Goal: Task Accomplishment & Management: Manage account settings

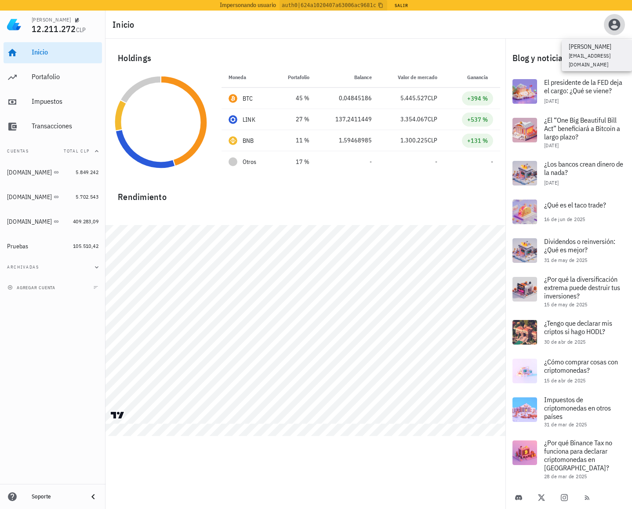
drag, startPoint x: 619, startPoint y: 22, endPoint x: 615, endPoint y: 33, distance: 11.7
click at [619, 22] on icon "button" at bounding box center [615, 25] width 12 height 12
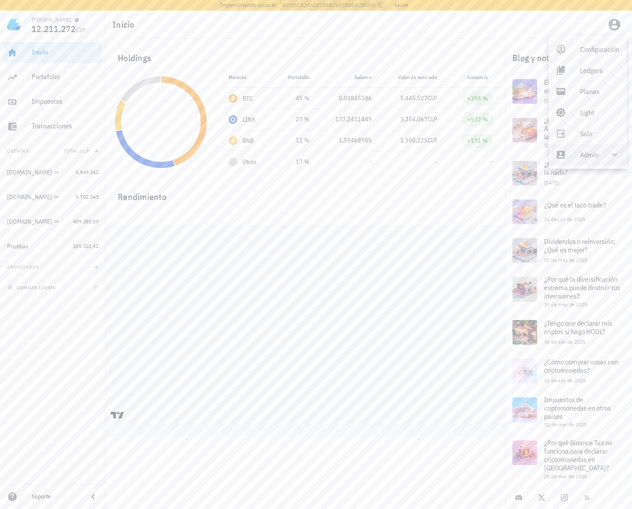
click at [591, 166] on div "Configuración Ledgers Planes Light Salir Admin" at bounding box center [588, 102] width 78 height 134
click at [590, 158] on div "Admin" at bounding box center [589, 155] width 18 height 18
click at [582, 176] on div "Impersonar" at bounding box center [600, 176] width 40 height 18
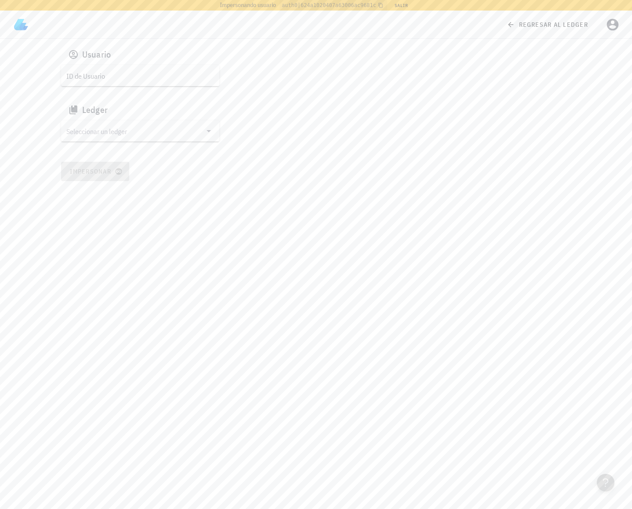
click at [148, 73] on input "ID de Usuario" at bounding box center [139, 76] width 146 height 14
paste input "google-oauth2|110873594734765108369"
type input "google-oauth2|110873594734765108369"
click at [135, 116] on div "Ledger" at bounding box center [316, 109] width 510 height 21
click at [120, 127] on input "Seleccionar un ledger" at bounding box center [133, 131] width 135 height 14
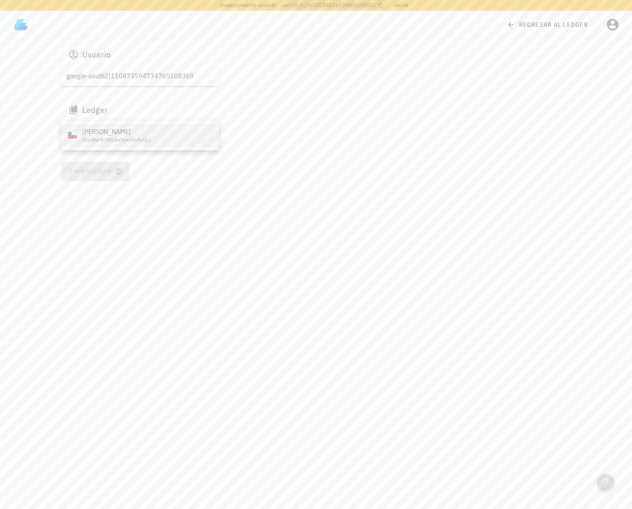
click at [99, 138] on div "clvp8be9n001dw5pwh5nfufgd" at bounding box center [147, 140] width 130 height 6
click at [93, 166] on button "Impersonar" at bounding box center [95, 171] width 69 height 19
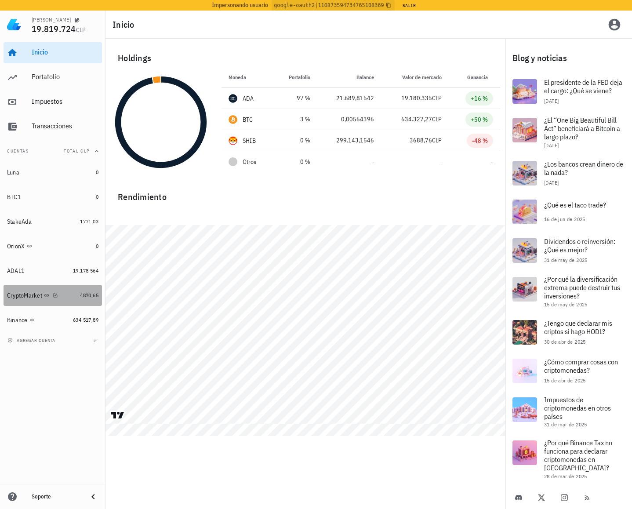
click at [71, 297] on div "CryptoMarket" at bounding box center [41, 295] width 69 height 8
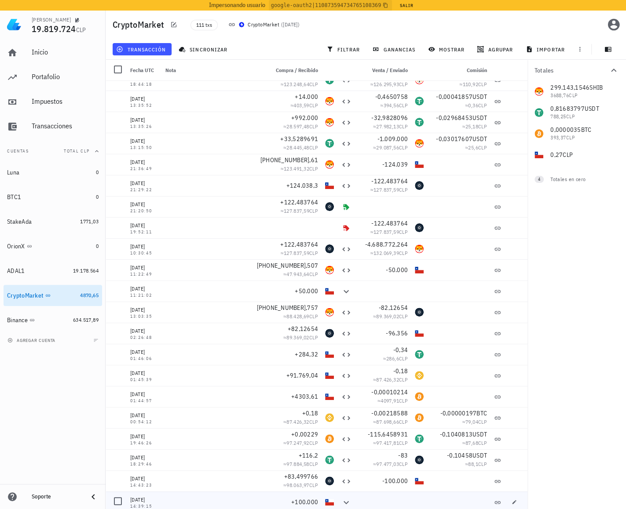
scroll to position [4, 0]
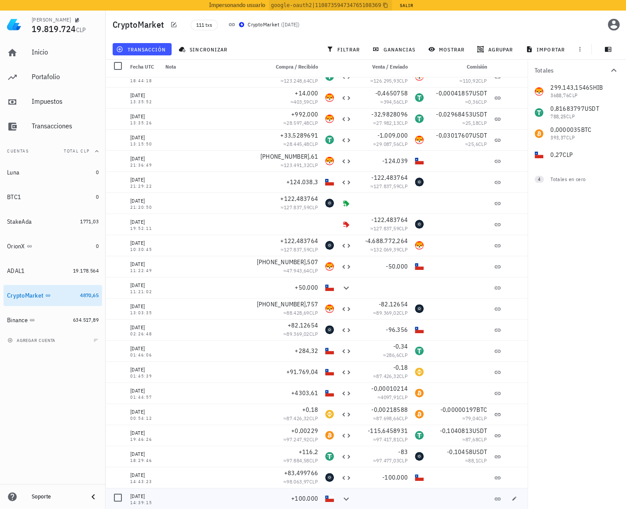
drag, startPoint x: 135, startPoint y: 498, endPoint x: 156, endPoint y: 495, distance: 21.4
click at [156, 495] on div "08/12/2021" at bounding box center [144, 496] width 28 height 9
click at [240, 326] on div at bounding box center [213, 329] width 103 height 21
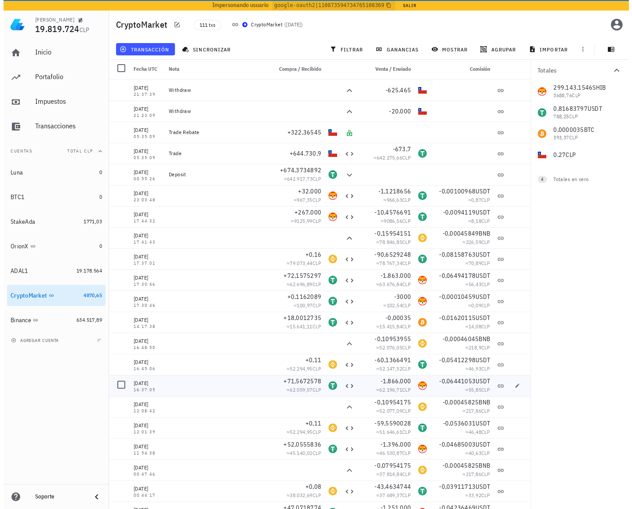
scroll to position [0, 0]
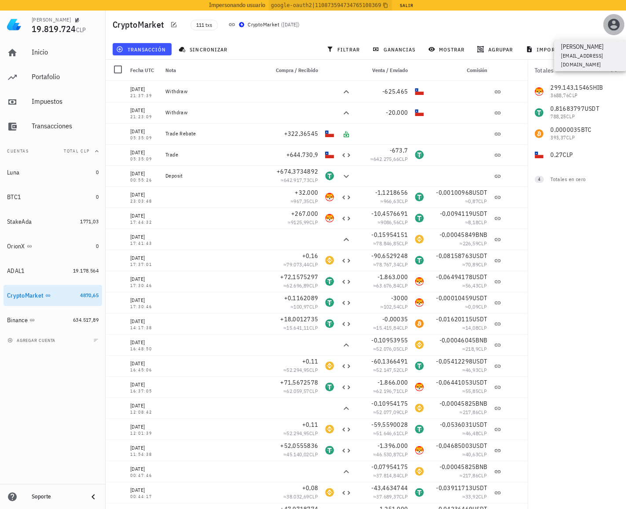
click at [614, 28] on icon "button" at bounding box center [613, 25] width 14 height 14
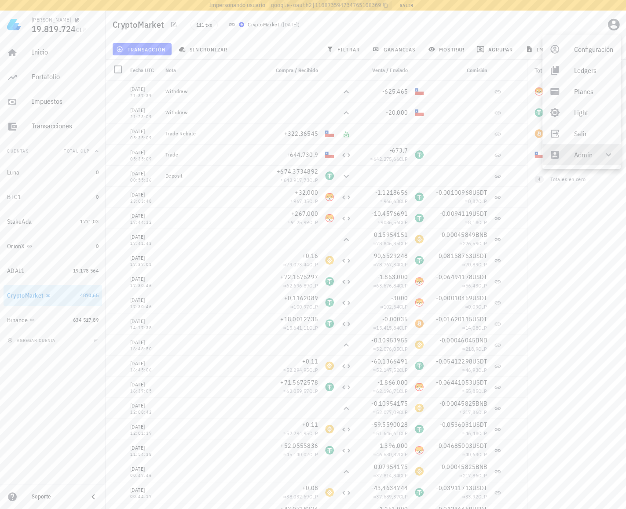
drag, startPoint x: 590, startPoint y: 157, endPoint x: 588, endPoint y: 164, distance: 7.3
click at [590, 157] on div "Admin" at bounding box center [583, 155] width 18 height 18
drag, startPoint x: 577, startPoint y: 173, endPoint x: 549, endPoint y: 169, distance: 28.4
click at [577, 173] on div "Impersonar" at bounding box center [594, 176] width 40 height 18
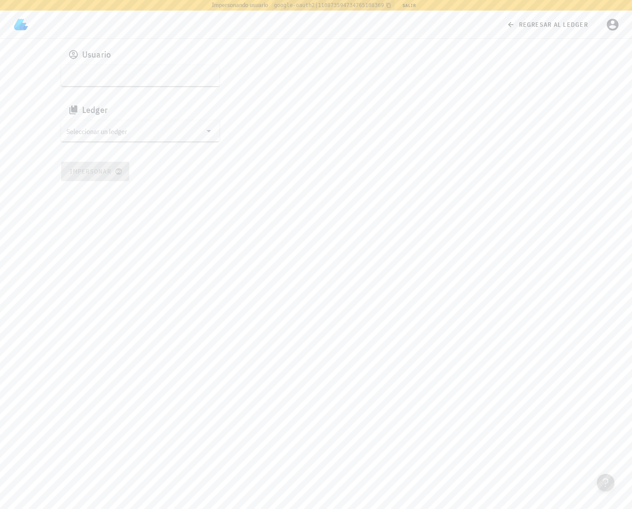
click at [130, 73] on input "text" at bounding box center [139, 76] width 146 height 14
paste input "auth0|624a1020407a63006ac9681c"
type input "auth0|624a1020407a63006ac9681c"
click at [135, 131] on input "Seleccionar un ledger" at bounding box center [133, 131] width 135 height 14
click at [102, 157] on div "Francisco" at bounding box center [155, 154] width 146 height 8
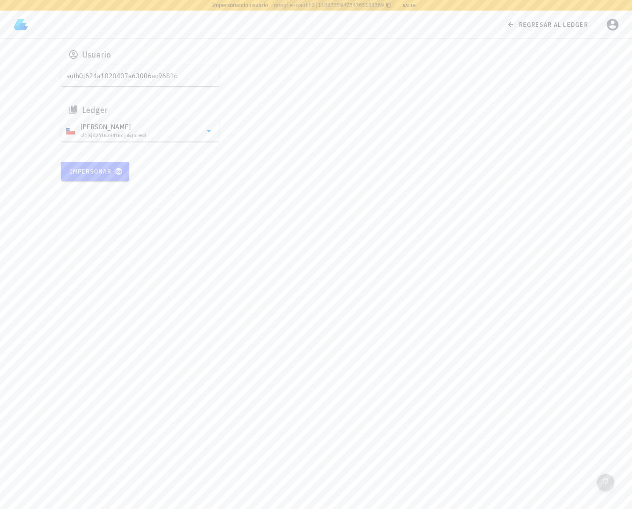
click at [94, 172] on span "Impersonar" at bounding box center [94, 171] width 51 height 8
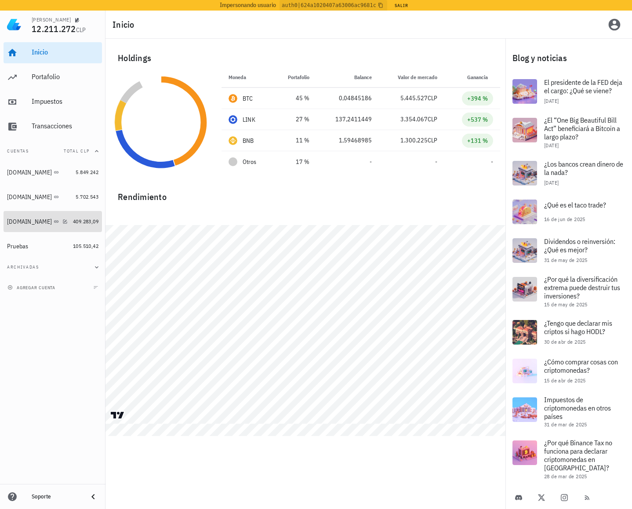
click at [22, 229] on div "CryptoMarket.com" at bounding box center [38, 221] width 62 height 19
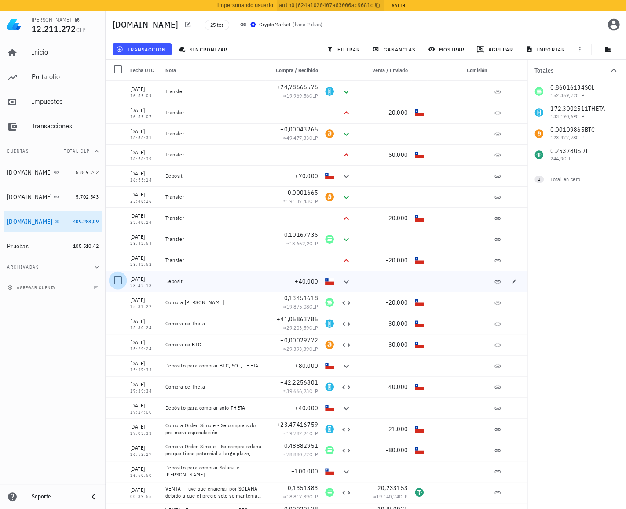
click at [116, 277] on div at bounding box center [117, 280] width 15 height 15
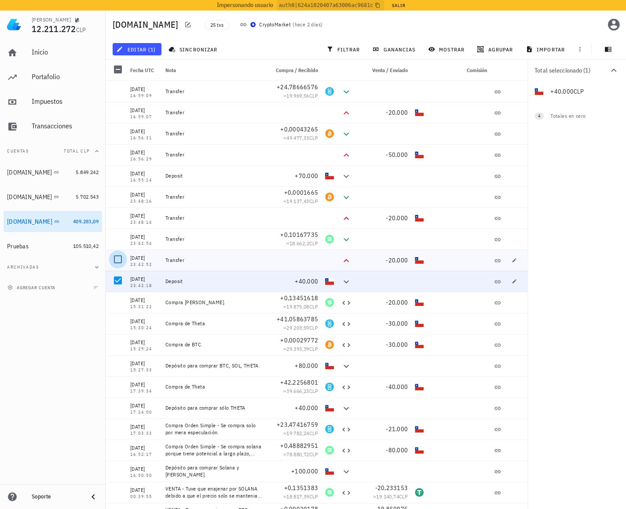
click at [114, 258] on div at bounding box center [117, 259] width 15 height 15
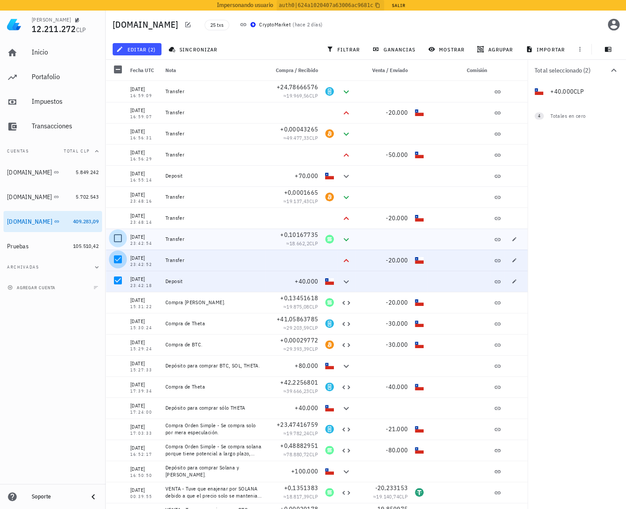
click at [112, 234] on div at bounding box center [117, 238] width 15 height 15
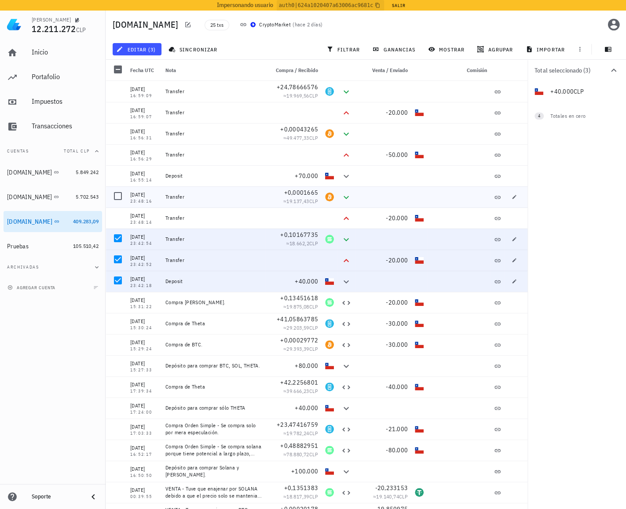
click at [116, 205] on div at bounding box center [116, 196] width 21 height 21
drag, startPoint x: 134, startPoint y: 280, endPoint x: 152, endPoint y: 279, distance: 18.5
click at [152, 279] on div "13/08/2025" at bounding box center [144, 279] width 28 height 9
click at [295, 258] on div at bounding box center [293, 260] width 56 height 21
drag, startPoint x: 122, startPoint y: 281, endPoint x: 119, endPoint y: 252, distance: 28.7
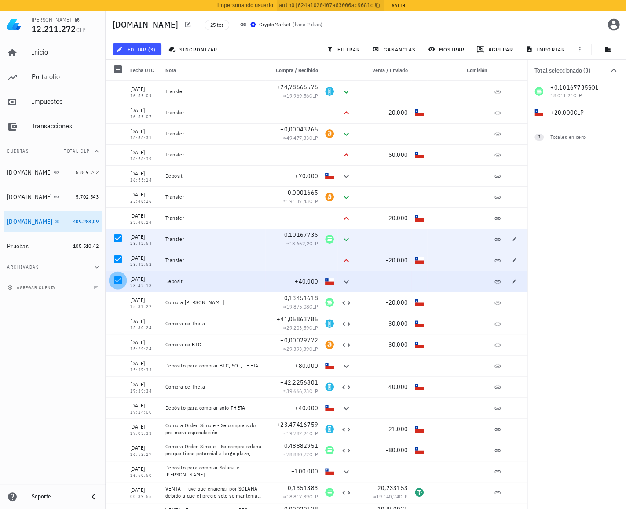
click at [122, 281] on div at bounding box center [117, 280] width 15 height 15
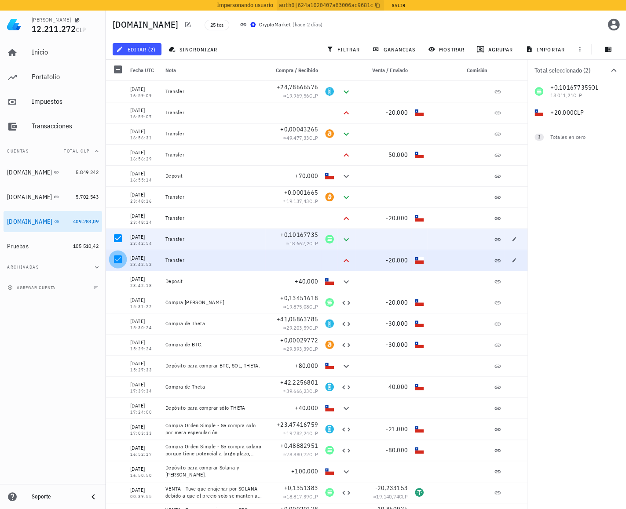
click at [119, 252] on div at bounding box center [117, 259] width 15 height 15
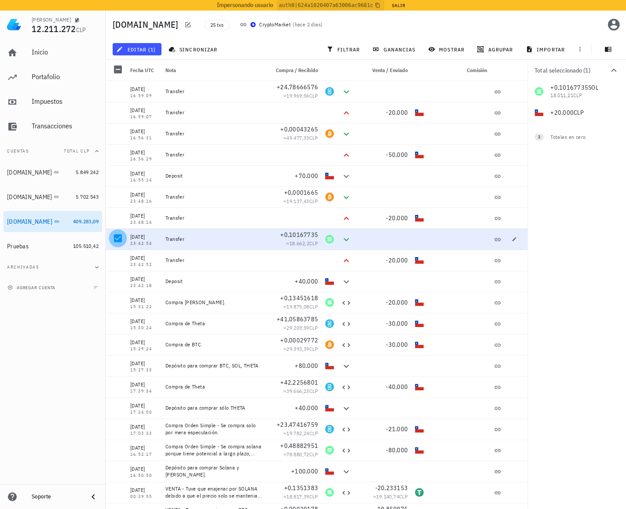
click at [118, 236] on div at bounding box center [117, 238] width 15 height 15
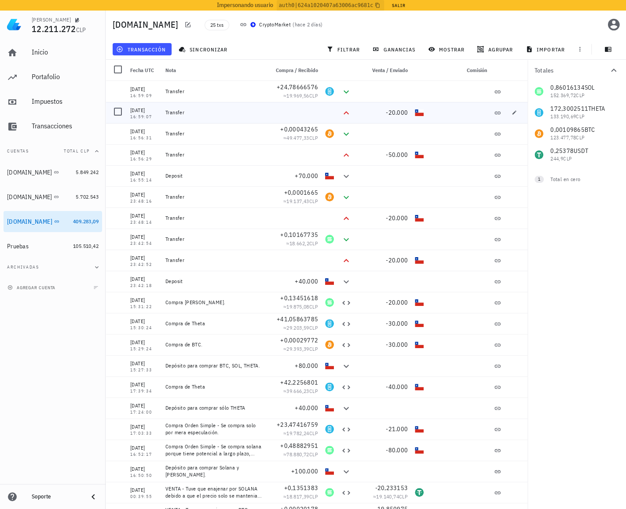
drag, startPoint x: 468, startPoint y: 289, endPoint x: 240, endPoint y: 101, distance: 295.1
click at [237, 101] on div "15/08/2025 16:59:09 Transfer +24,78666576 ≈ 19.969,56 CLP 15/08/2025 16:59:07 T…" at bounding box center [317, 345] width 422 height 528
click at [404, 284] on div at bounding box center [383, 281] width 56 height 21
drag, startPoint x: 168, startPoint y: 282, endPoint x: 295, endPoint y: 277, distance: 127.1
click at [258, 277] on div "Deposit" at bounding box center [213, 281] width 103 height 21
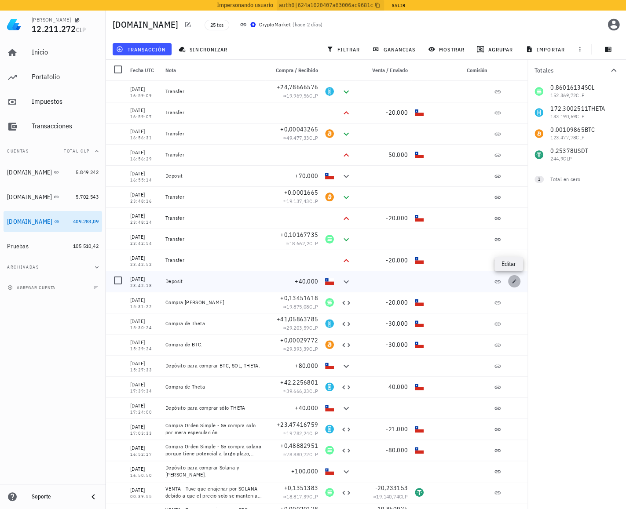
click at [508, 283] on span "button" at bounding box center [514, 281] width 12 height 5
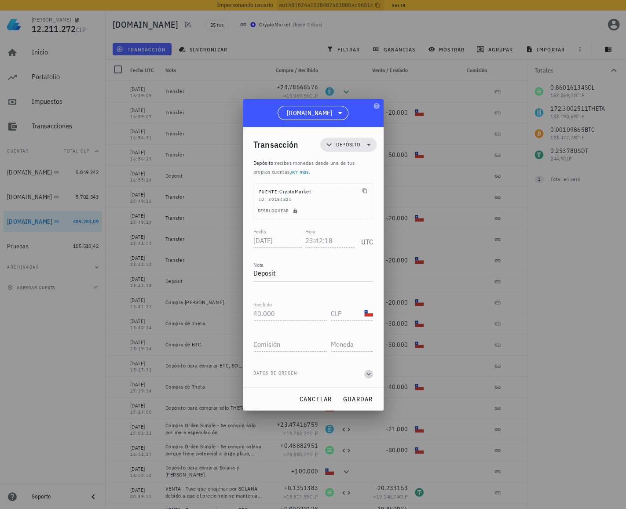
click at [368, 376] on icon "button" at bounding box center [368, 374] width 8 height 11
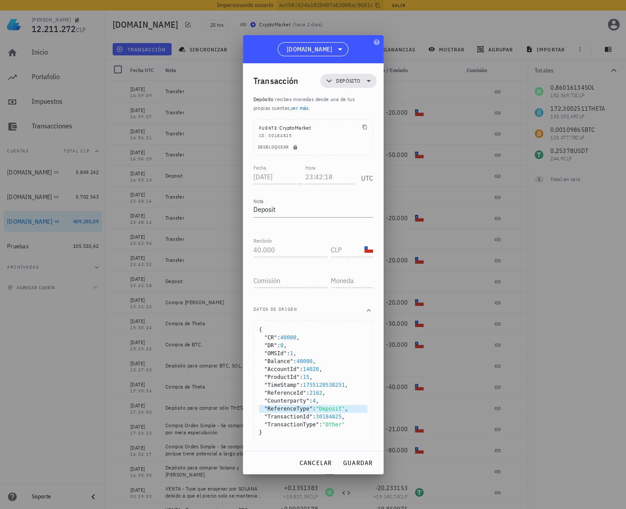
click at [331, 409] on span ""Deposit"" at bounding box center [330, 409] width 29 height 6
click at [313, 457] on button "cancelar" at bounding box center [315, 463] width 40 height 16
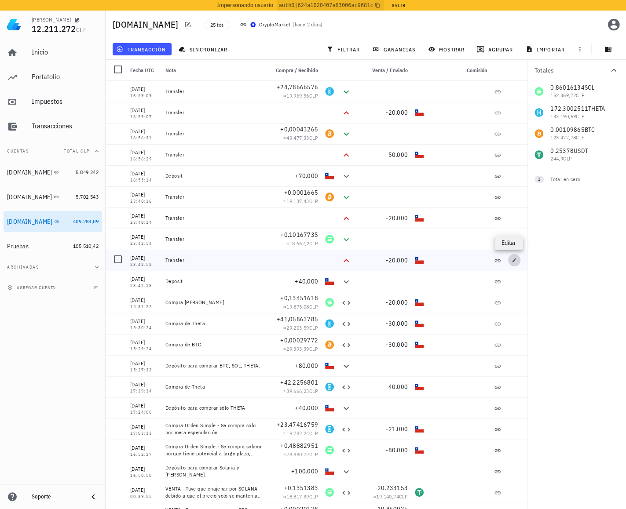
click at [511, 262] on icon "button" at bounding box center [513, 260] width 5 height 5
type input "23:42:52"
type textarea "Transfer"
type input "20.000"
type input "CLP"
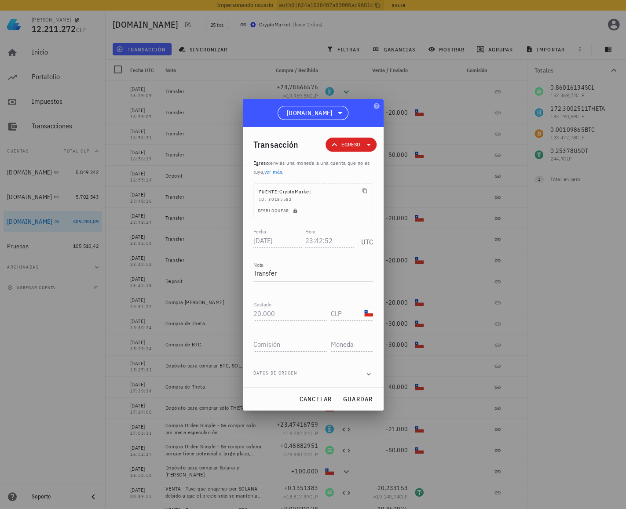
click at [360, 379] on div "Fecha 2025-08-13 Hora 23:42:52 UTC Nota Transfer Recibido Gastado 20.000 CLP Co…" at bounding box center [313, 306] width 120 height 161
click at [368, 375] on icon "button" at bounding box center [368, 374] width 8 height 11
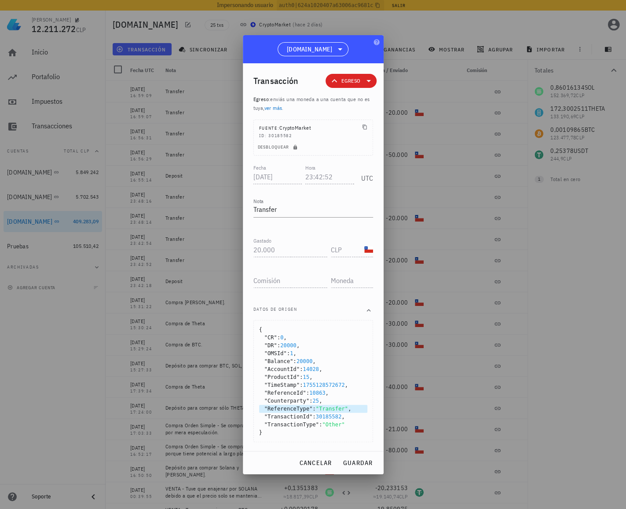
click at [321, 407] on span ""Transfer"" at bounding box center [332, 409] width 32 height 6
click at [321, 406] on span ""Transfer"" at bounding box center [332, 409] width 32 height 6
click at [319, 459] on span "cancelar" at bounding box center [315, 463] width 33 height 8
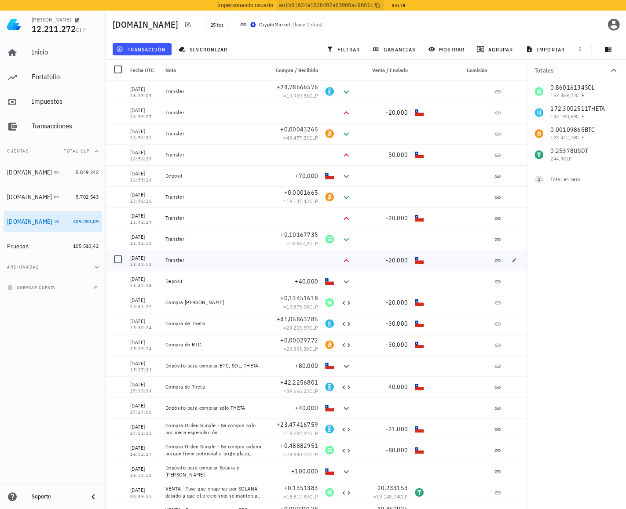
drag, startPoint x: 161, startPoint y: 262, endPoint x: 437, endPoint y: 264, distance: 275.7
click at [437, 264] on div "13/08/2025 23:42:52 Transfer -20.000" at bounding box center [317, 260] width 422 height 21
drag, startPoint x: 176, startPoint y: 238, endPoint x: 380, endPoint y: 258, distance: 204.9
click at [416, 254] on div "15/08/2025 16:59:09 Transfer +24,78666576 ≈ 19.969,56 CLP 15/08/2025 16:59:07 T…" at bounding box center [317, 345] width 422 height 528
click at [217, 255] on div "Transfer" at bounding box center [213, 260] width 103 height 21
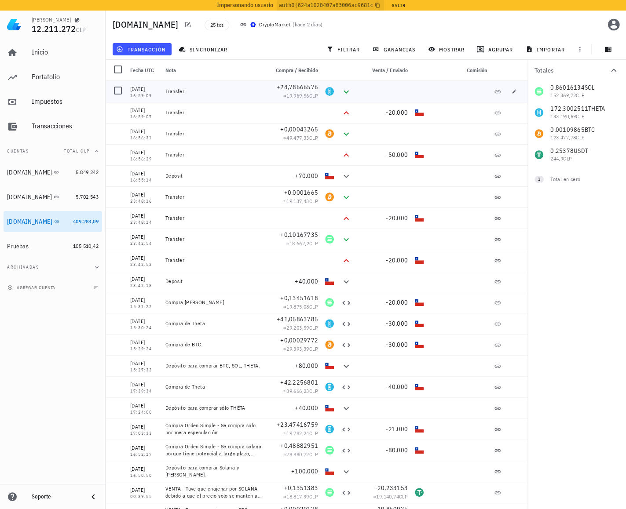
drag, startPoint x: 140, startPoint y: 90, endPoint x: 155, endPoint y: 99, distance: 17.6
click at [155, 100] on div "15/08/2025 16:59:09" at bounding box center [144, 91] width 35 height 21
drag, startPoint x: 155, startPoint y: 118, endPoint x: 140, endPoint y: 88, distance: 33.0
click at [140, 88] on div "15/08/2025 16:59:09 Transfer +24,78666576 ≈ 19.969,56 CLP 15/08/2025 16:59:07 T…" at bounding box center [317, 345] width 422 height 528
drag, startPoint x: 154, startPoint y: 161, endPoint x: 139, endPoint y: 128, distance: 36.0
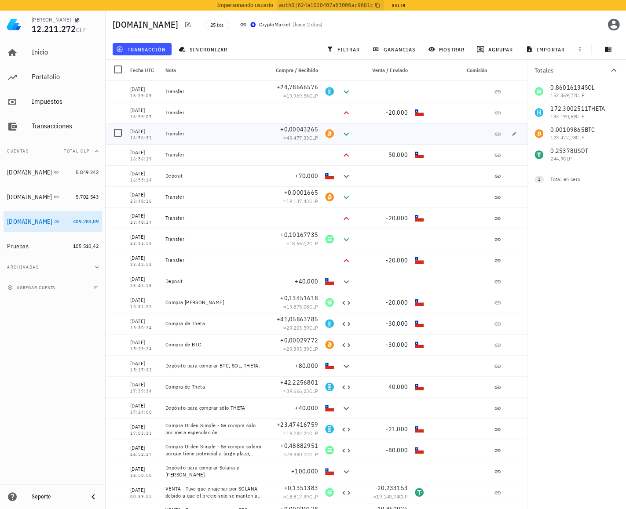
click at [139, 128] on div "15/08/2025 16:59:09 Transfer +24,78666576 ≈ 19.969,56 CLP 15/08/2025 16:59:07 T…" at bounding box center [317, 345] width 422 height 528
click at [224, 156] on div "Transfer" at bounding box center [213, 154] width 96 height 7
drag, startPoint x: 154, startPoint y: 222, endPoint x: 137, endPoint y: 196, distance: 31.6
click at [137, 196] on div "15/08/2025 16:59:09 Transfer +24,78666576 ≈ 19.969,56 CLP 15/08/2025 16:59:07 T…" at bounding box center [317, 345] width 422 height 528
click at [251, 227] on div "Transfer" at bounding box center [213, 217] width 103 height 21
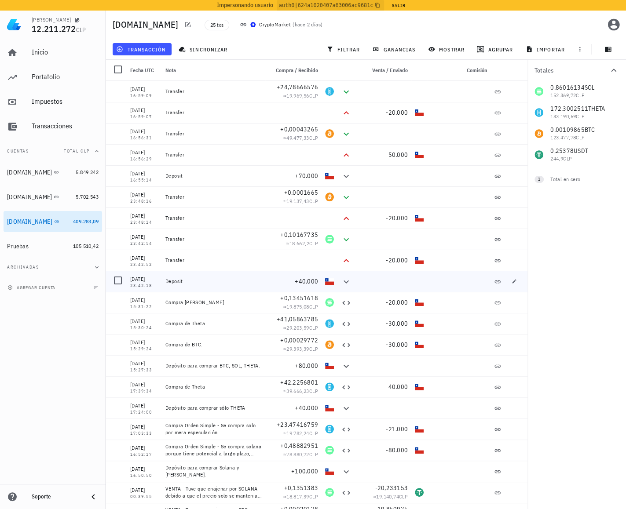
drag, startPoint x: 428, startPoint y: 285, endPoint x: 207, endPoint y: 277, distance: 221.7
click at [207, 277] on div "13/08/2025 23:42:18 Deposit +40.000" at bounding box center [317, 281] width 422 height 21
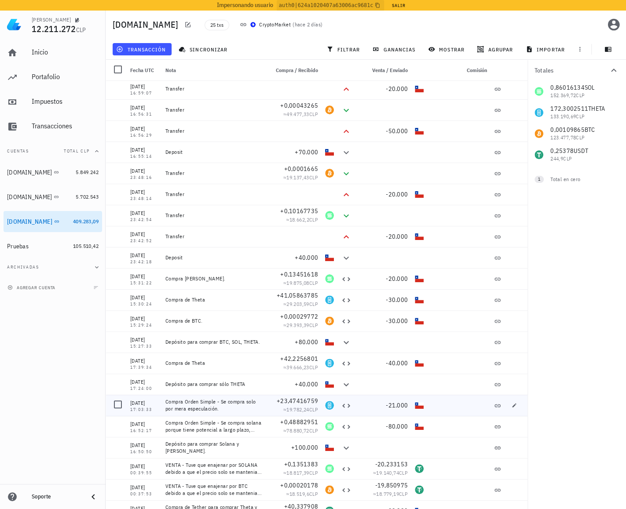
scroll to position [96, 0]
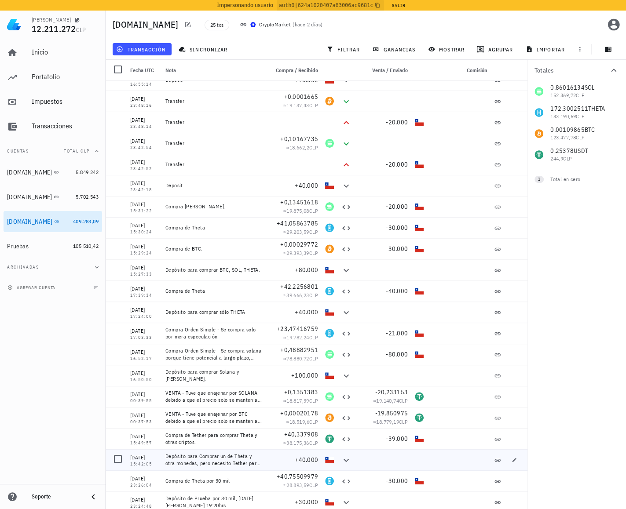
drag, startPoint x: 134, startPoint y: 208, endPoint x: 266, endPoint y: 372, distance: 211.1
click at [377, 445] on div "15/08/2025 16:59:09 Transfer +24,78666576 ≈ 19.969,56 CLP 15/08/2025 16:59:07 T…" at bounding box center [317, 249] width 422 height 528
drag, startPoint x: 151, startPoint y: 211, endPoint x: 383, endPoint y: 417, distance: 310.4
click at [395, 457] on div "15/08/2025 16:59:09 Transfer +24,78666576 ≈ 19.969,56 CLP 15/08/2025 16:59:07 T…" at bounding box center [317, 249] width 422 height 528
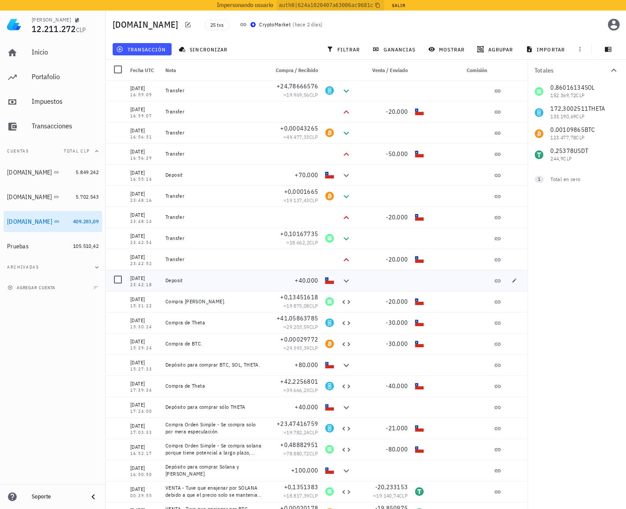
scroll to position [0, 0]
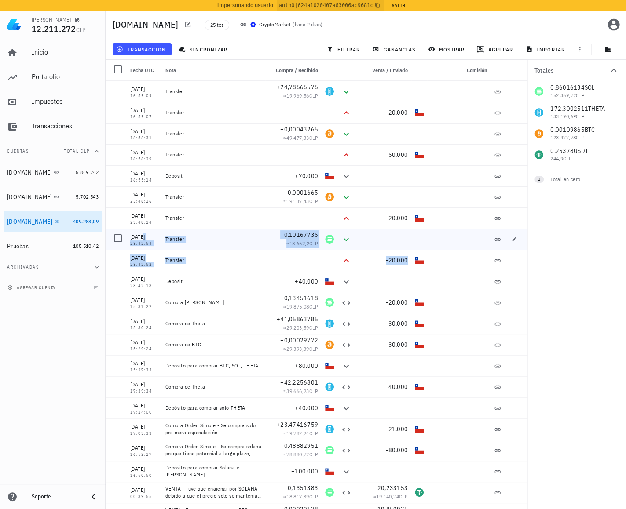
drag, startPoint x: 428, startPoint y: 262, endPoint x: 131, endPoint y: 237, distance: 298.7
click at [131, 237] on div "15/08/2025 16:59:09 Transfer +24,78666576 ≈ 19.969,56 CLP 15/08/2025 16:59:07 T…" at bounding box center [317, 345] width 422 height 528
click at [229, 254] on div "Transfer" at bounding box center [213, 260] width 103 height 21
click at [511, 239] on icon "button" at bounding box center [513, 239] width 5 height 5
type input "23:42:54"
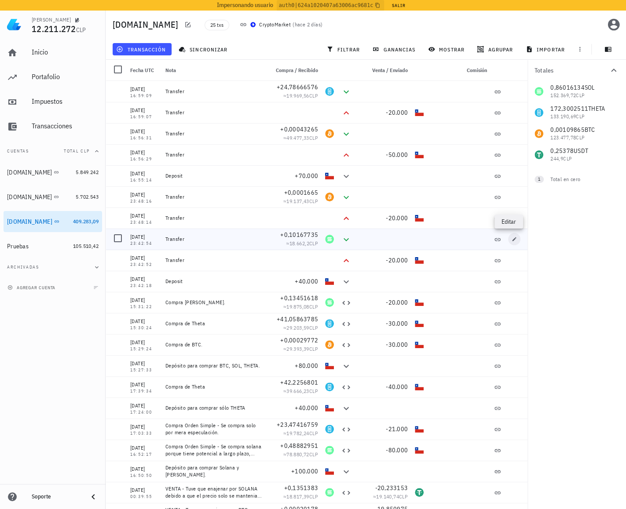
type input "0,10167735"
type input "SOL"
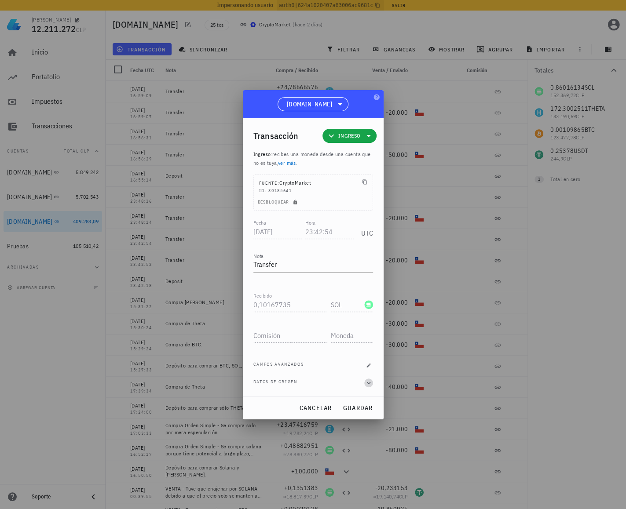
click at [367, 384] on icon "button" at bounding box center [368, 383] width 8 height 11
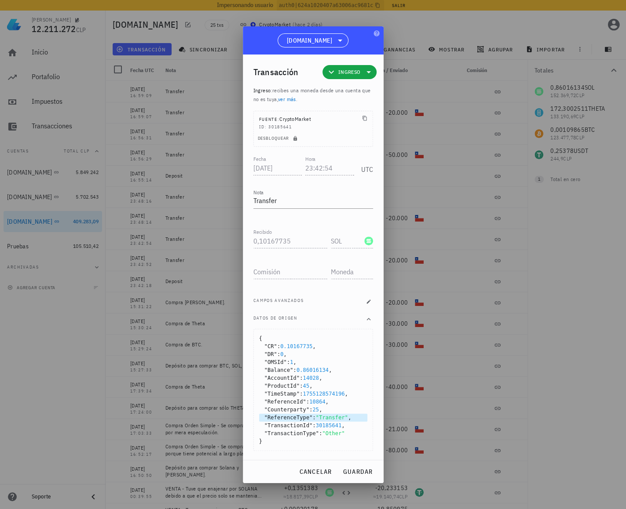
click at [327, 416] on span ""Transfer"" at bounding box center [332, 418] width 32 height 6
click at [328, 415] on span ""Transfer"" at bounding box center [332, 418] width 32 height 6
click at [329, 433] on span ""Other"" at bounding box center [333, 433] width 22 height 6
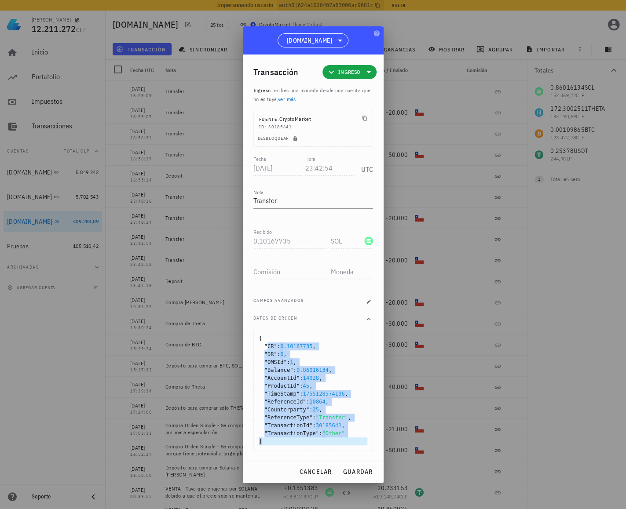
drag, startPoint x: 266, startPoint y: 343, endPoint x: 287, endPoint y: 442, distance: 101.1
click at [287, 443] on div "{ "CR" : 0.10167735 , "DR" : 0 , "OMSId" : 1 , "Balance" : 0.86016134 , "Accoun…" at bounding box center [313, 390] width 108 height 111
click at [301, 429] on span ""TransactionId" :" at bounding box center [289, 426] width 51 height 8
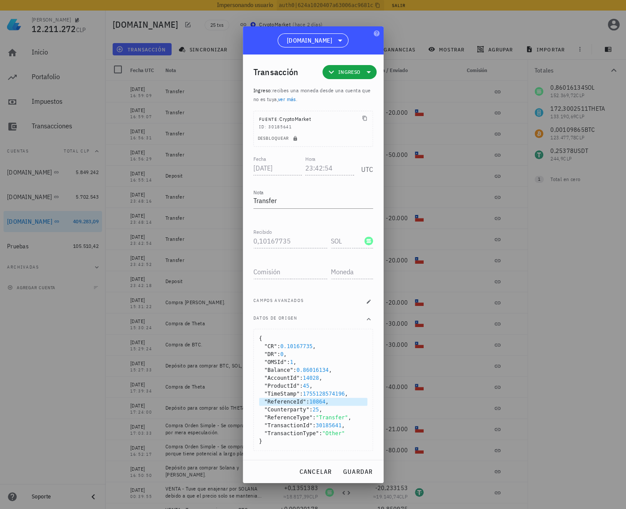
click at [314, 404] on span "10864" at bounding box center [317, 402] width 16 height 6
drag, startPoint x: 311, startPoint y: 471, endPoint x: 310, endPoint y: 465, distance: 6.2
click at [311, 470] on span "cancelar" at bounding box center [315, 472] width 33 height 8
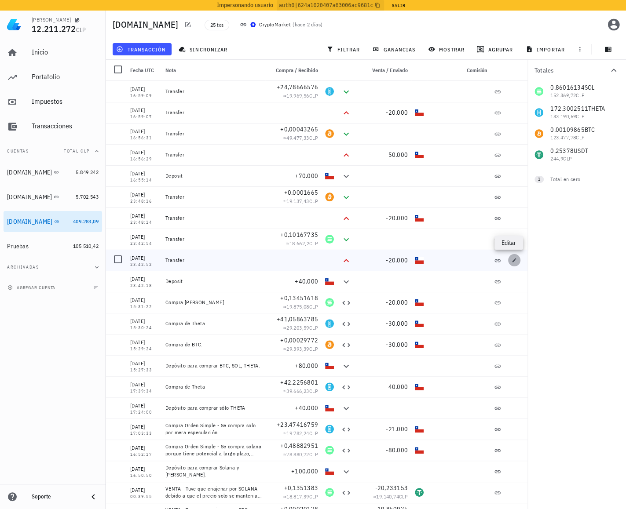
click at [511, 261] on icon "button" at bounding box center [513, 260] width 5 height 5
type input "23:42:52"
type input "20.000"
type input "CLP"
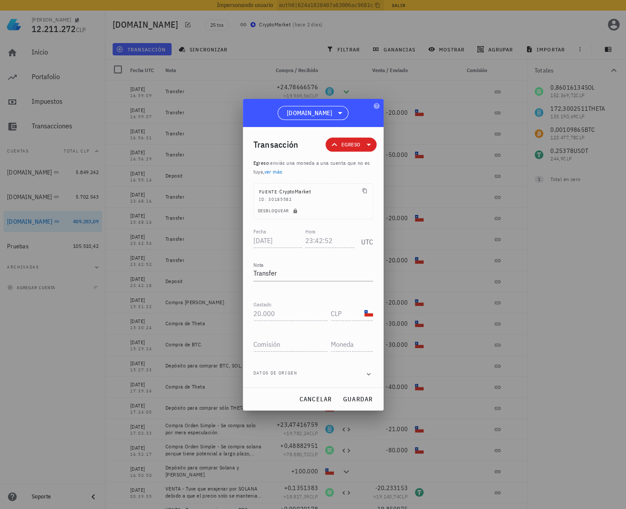
click at [364, 381] on div "Fecha 2025-08-13 Hora 23:42:52 UTC Nota Transfer Recibido Gastado 20.000 CLP Co…" at bounding box center [313, 306] width 120 height 161
click at [368, 374] on icon "button" at bounding box center [368, 374] width 4 height 3
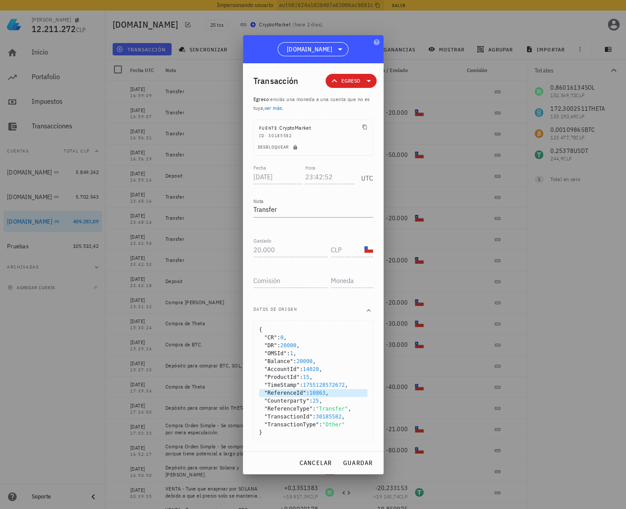
click at [315, 392] on span "10863" at bounding box center [317, 393] width 16 height 6
copy span "10863"
click at [319, 457] on button "cancelar" at bounding box center [315, 463] width 40 height 16
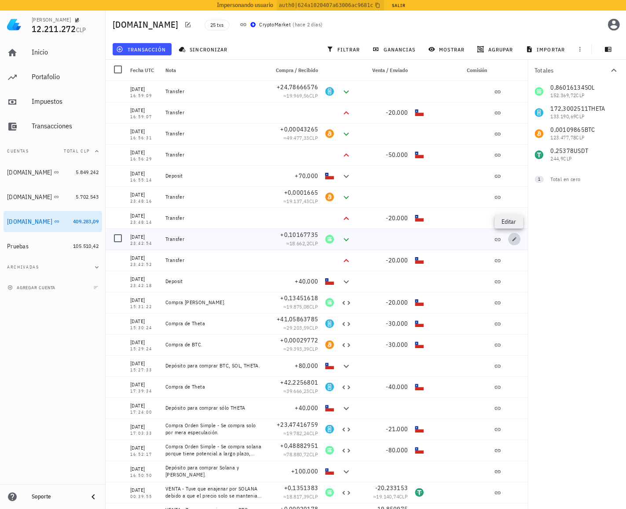
click at [511, 240] on icon "button" at bounding box center [513, 239] width 5 height 5
type input "23:42:54"
type input "0,10167735"
type input "SOL"
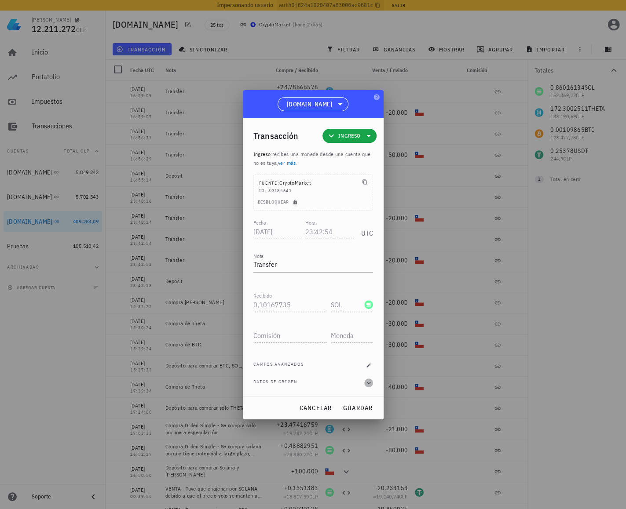
click at [369, 383] on icon "button" at bounding box center [368, 383] width 8 height 11
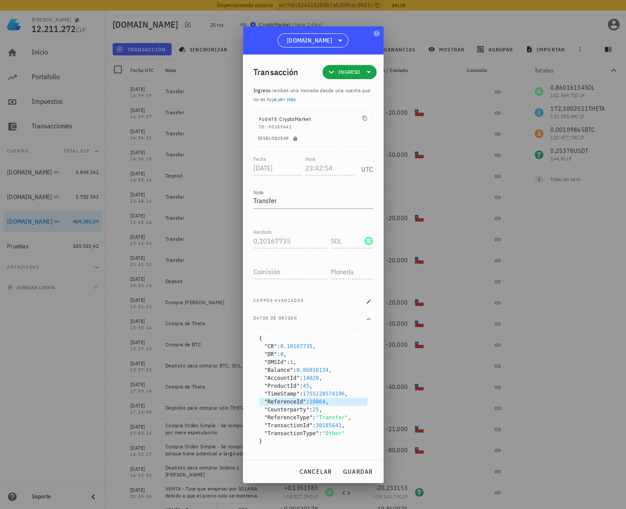
drag, startPoint x: 307, startPoint y: 401, endPoint x: 324, endPoint y: 401, distance: 17.1
click at [324, 401] on div ""ReferenceId" : 10864 ," at bounding box center [313, 402] width 108 height 8
click at [317, 472] on span "cancelar" at bounding box center [315, 472] width 33 height 8
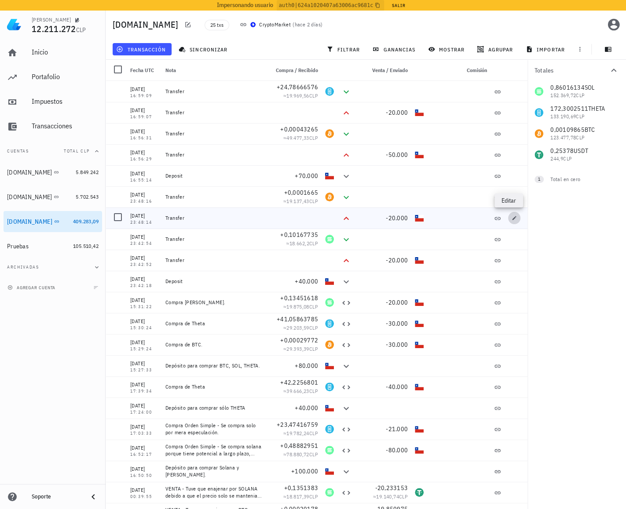
click at [511, 219] on icon "button" at bounding box center [513, 217] width 5 height 5
type input "23:48:14"
type input "20.000"
type input "CLP"
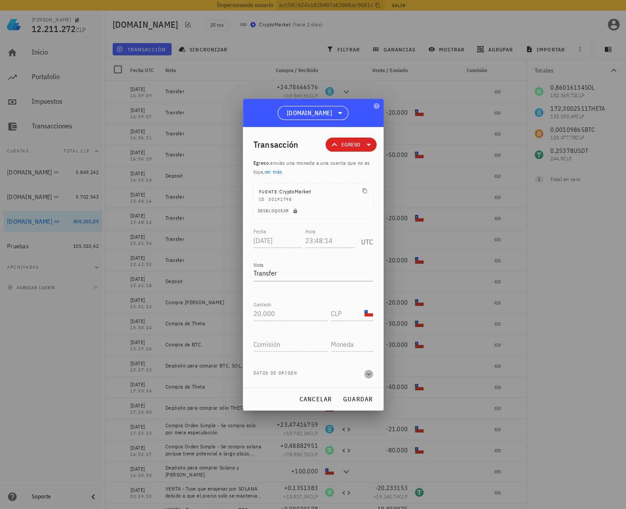
click at [367, 375] on icon "button" at bounding box center [368, 374] width 8 height 11
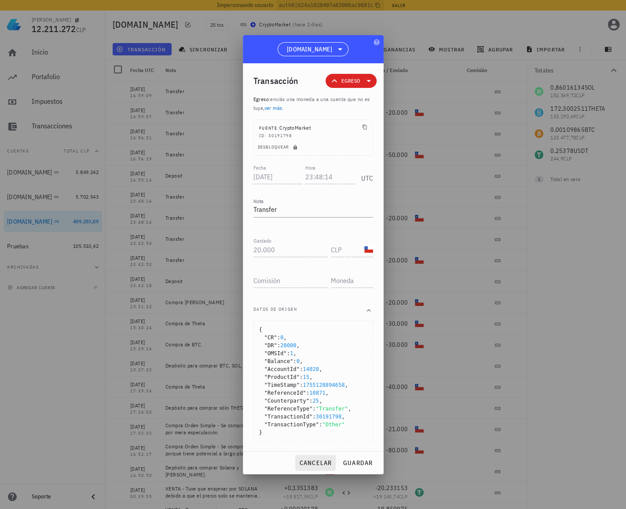
click at [313, 460] on div "cancelar guardar" at bounding box center [313, 462] width 141 height 23
click at [313, 459] on span "cancelar" at bounding box center [315, 463] width 33 height 8
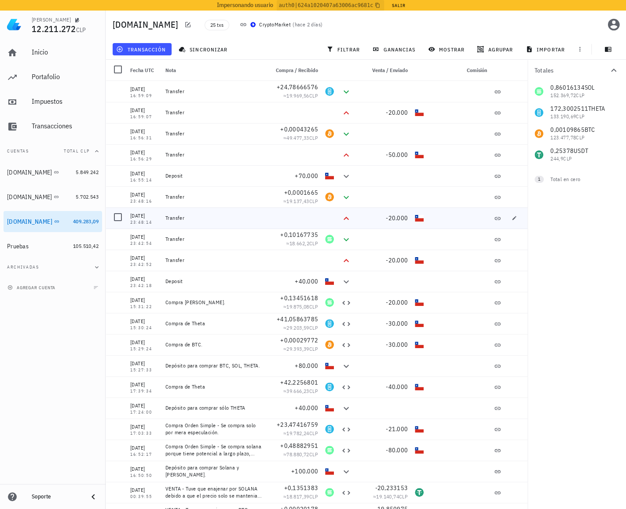
drag, startPoint x: 140, startPoint y: 221, endPoint x: 157, endPoint y: 221, distance: 16.3
click at [157, 221] on div "23:48:14" at bounding box center [144, 222] width 28 height 4
click at [154, 200] on div "23:48:16" at bounding box center [144, 201] width 28 height 4
drag, startPoint x: 142, startPoint y: 160, endPoint x: 152, endPoint y: 157, distance: 11.1
click at [153, 159] on div "16:56:29" at bounding box center [144, 159] width 28 height 4
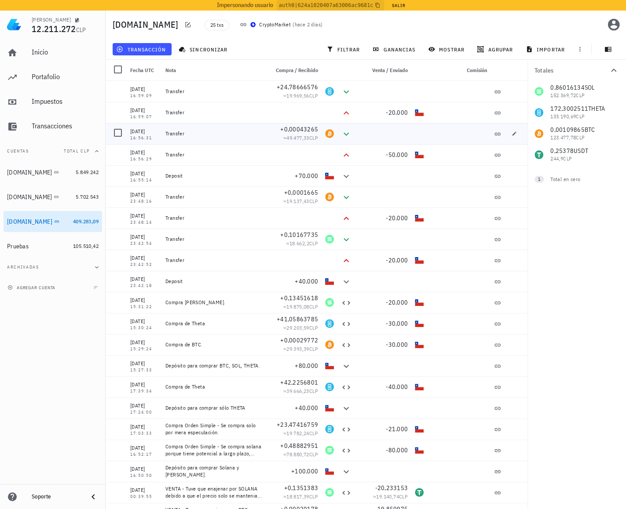
drag, startPoint x: 138, startPoint y: 137, endPoint x: 157, endPoint y: 138, distance: 18.5
click at [157, 138] on div "16:56:31" at bounding box center [144, 138] width 28 height 4
drag, startPoint x: 140, startPoint y: 115, endPoint x: 155, endPoint y: 112, distance: 15.3
click at [155, 113] on div "15/08/2025 16:59:07" at bounding box center [144, 112] width 28 height 13
drag, startPoint x: 136, startPoint y: 94, endPoint x: 157, endPoint y: 95, distance: 20.2
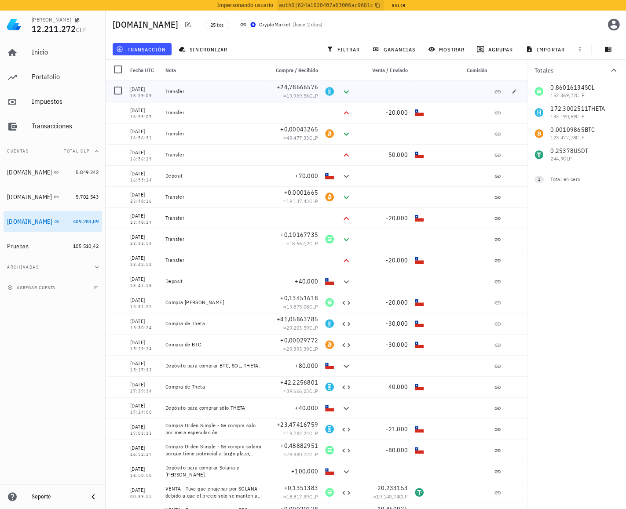
click at [157, 95] on div "16:59:09" at bounding box center [144, 96] width 28 height 4
click at [217, 99] on div "Transfer" at bounding box center [213, 91] width 103 height 21
drag, startPoint x: 138, startPoint y: 86, endPoint x: 463, endPoint y: 229, distance: 355.1
click at [463, 229] on div "15/08/2025 16:59:09 Transfer +24,78666576 ≈ 19.969,56 CLP 15/08/2025 16:59:07 T…" at bounding box center [317, 345] width 422 height 528
click at [343, 113] on icon at bounding box center [345, 112] width 5 height 3
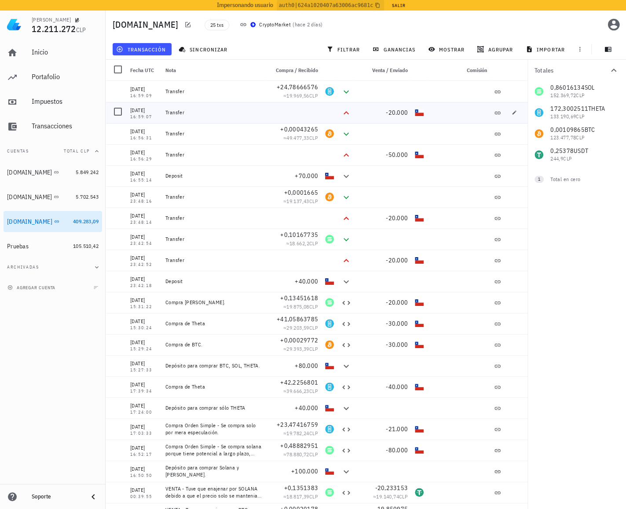
click at [206, 109] on div "Transfer" at bounding box center [213, 112] width 96 height 7
drag, startPoint x: 137, startPoint y: 88, endPoint x: 423, endPoint y: 117, distance: 287.7
click at [423, 117] on div "15/08/2025 16:59:09 Transfer +24,78666576 ≈ 19.969,56 CLP 15/08/2025 16:59:07 T…" at bounding box center [317, 345] width 422 height 528
click at [224, 124] on div "Transfer" at bounding box center [213, 133] width 103 height 21
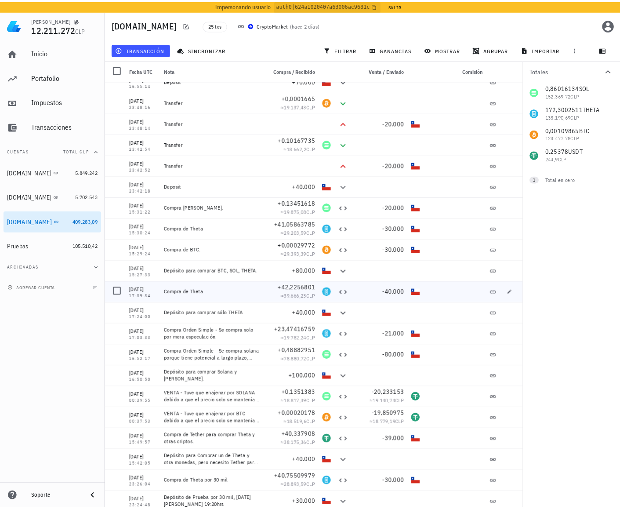
scroll to position [96, 0]
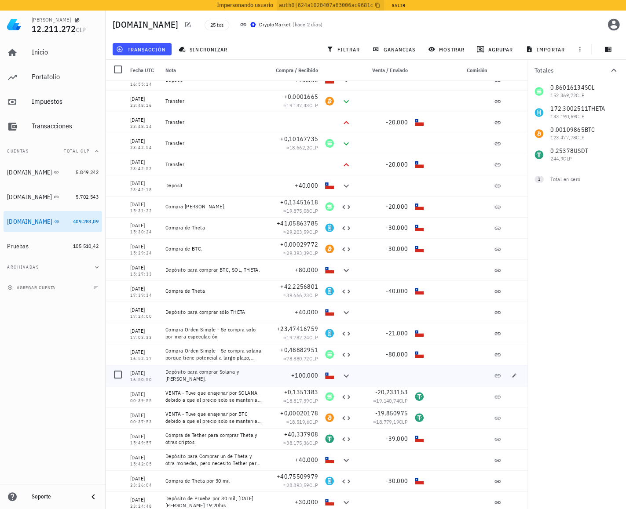
drag, startPoint x: 160, startPoint y: 202, endPoint x: 629, endPoint y: 314, distance: 482.4
click at [306, 399] on div "15/08/2025 16:59:09 Transfer +24,78666576 ≈ 19.969,56 CLP 15/08/2025 16:59:07 T…" at bounding box center [317, 249] width 422 height 528
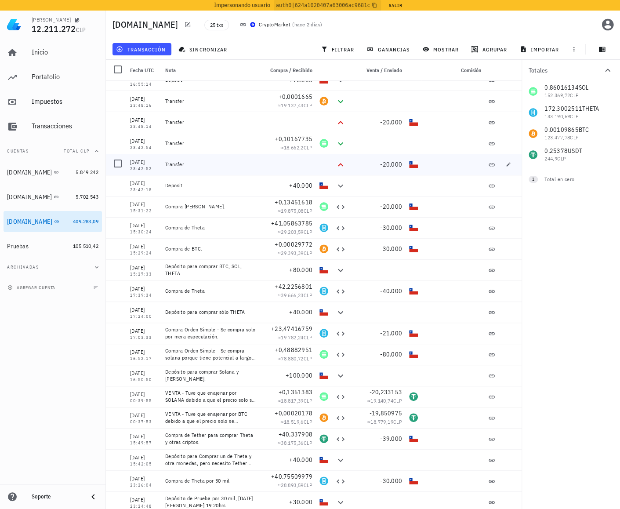
click at [298, 169] on div at bounding box center [288, 164] width 56 height 21
drag, startPoint x: 135, startPoint y: 141, endPoint x: 419, endPoint y: 163, distance: 284.8
click at [419, 163] on div "15/08/2025 16:59:09 Transfer +24,78666576 ≈ 19.969,56 CLP 15/08/2025 16:59:07 T…" at bounding box center [314, 249] width 416 height 528
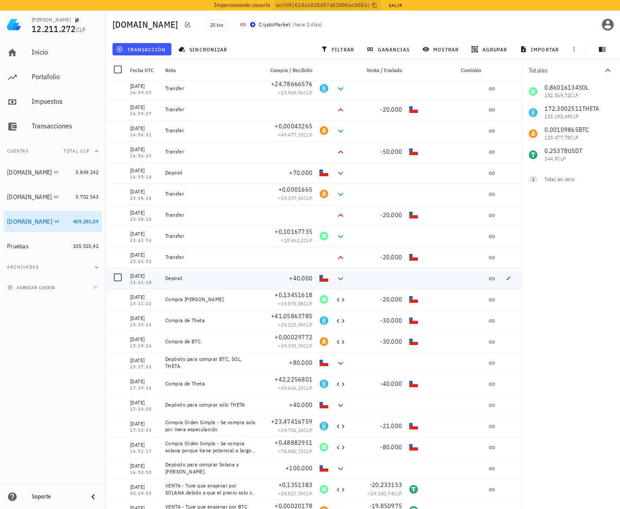
scroll to position [0, 0]
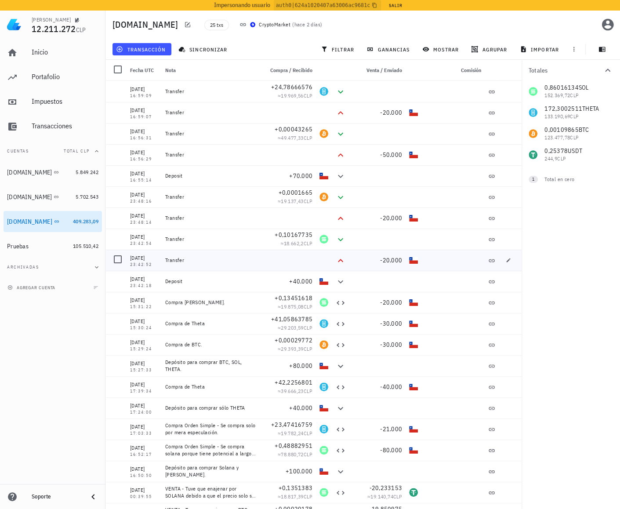
click at [220, 261] on div "Transfer" at bounding box center [210, 260] width 91 height 7
click at [118, 281] on div at bounding box center [117, 280] width 15 height 15
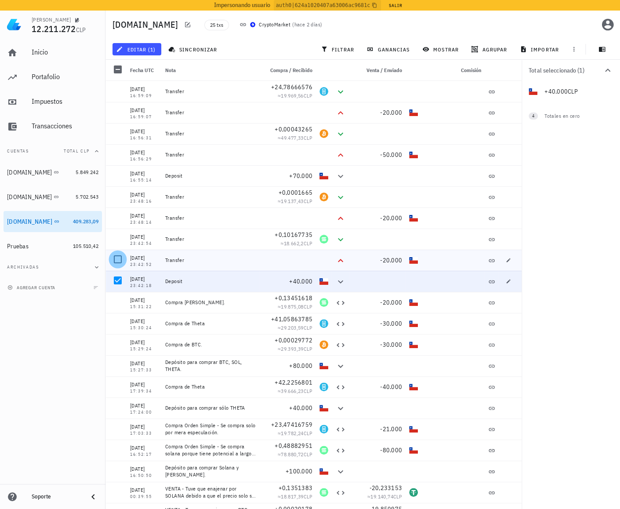
click at [121, 259] on div at bounding box center [117, 259] width 15 height 15
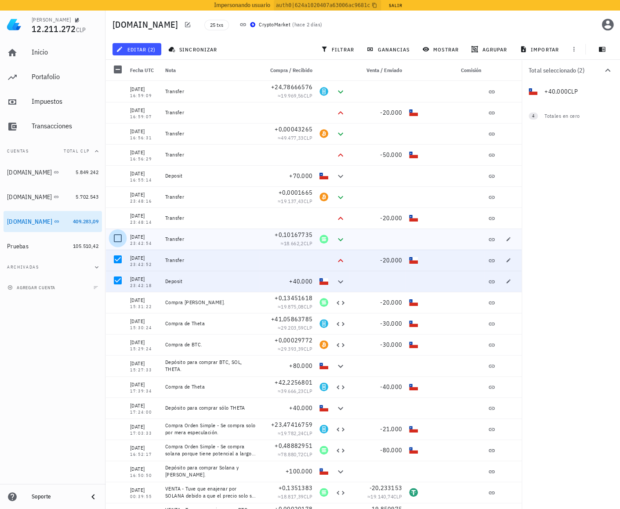
click at [122, 231] on div at bounding box center [117, 238] width 15 height 15
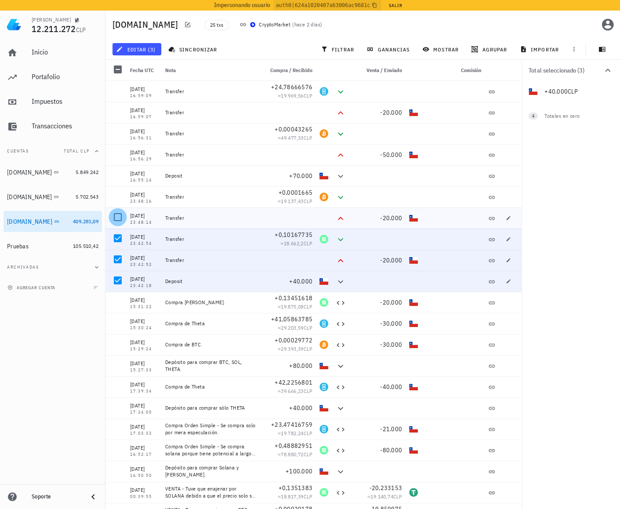
click at [117, 212] on div at bounding box center [117, 217] width 15 height 15
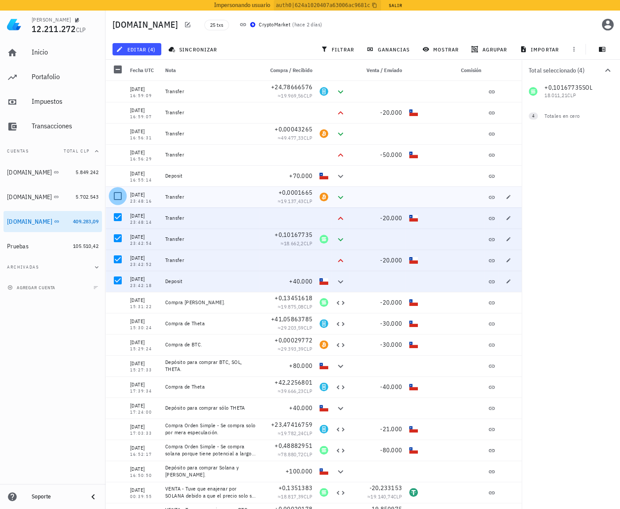
click at [116, 195] on div at bounding box center [117, 196] width 15 height 15
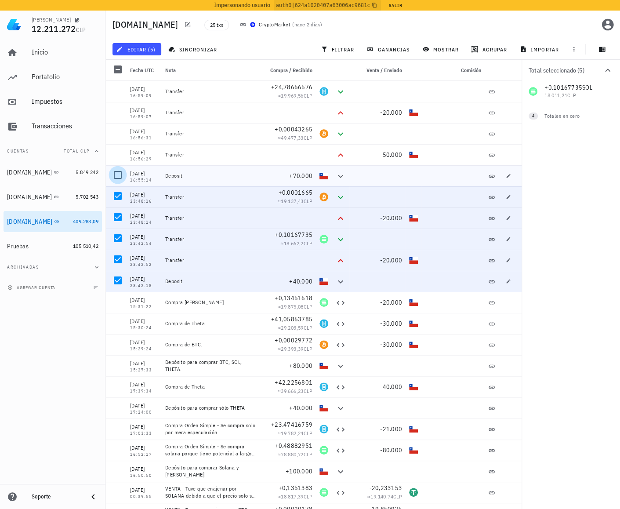
click at [117, 175] on div at bounding box center [117, 174] width 15 height 15
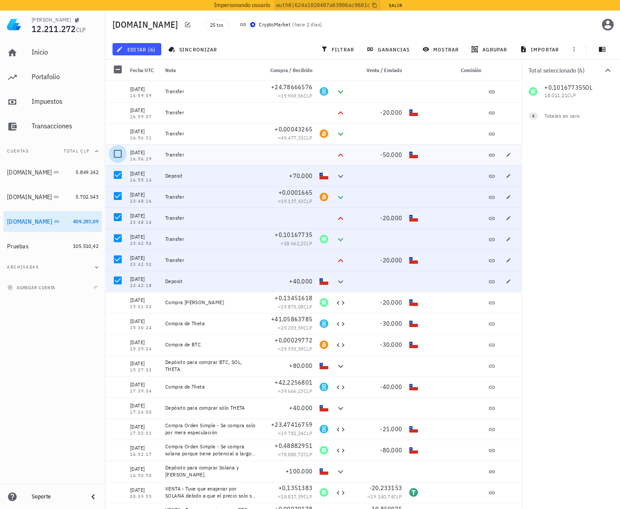
click at [117, 149] on div at bounding box center [117, 153] width 15 height 15
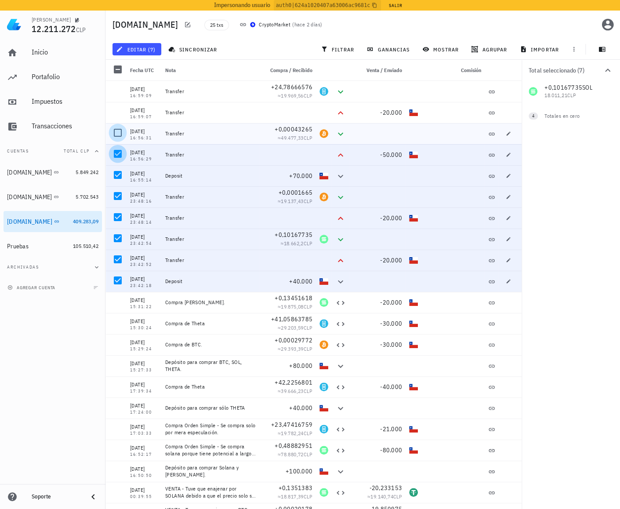
click at [117, 128] on div at bounding box center [117, 132] width 15 height 15
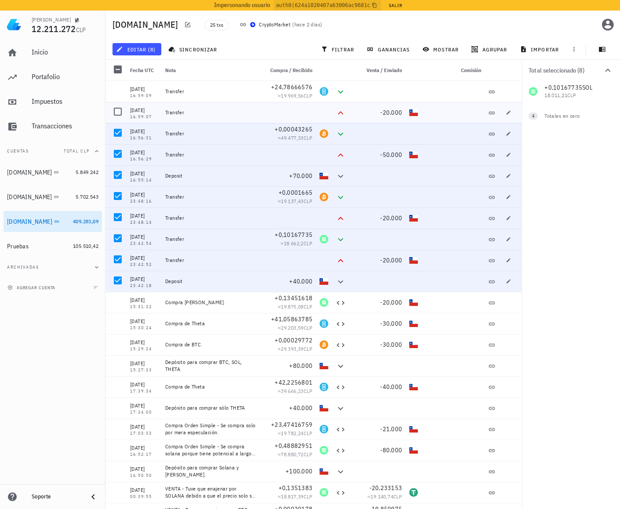
drag, startPoint x: 116, startPoint y: 116, endPoint x: 117, endPoint y: 99, distance: 17.2
click at [115, 111] on div at bounding box center [117, 111] width 15 height 15
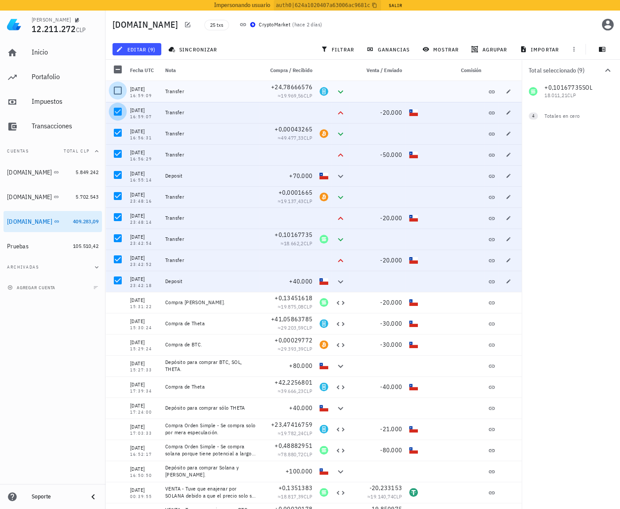
click at [120, 94] on div at bounding box center [117, 90] width 15 height 15
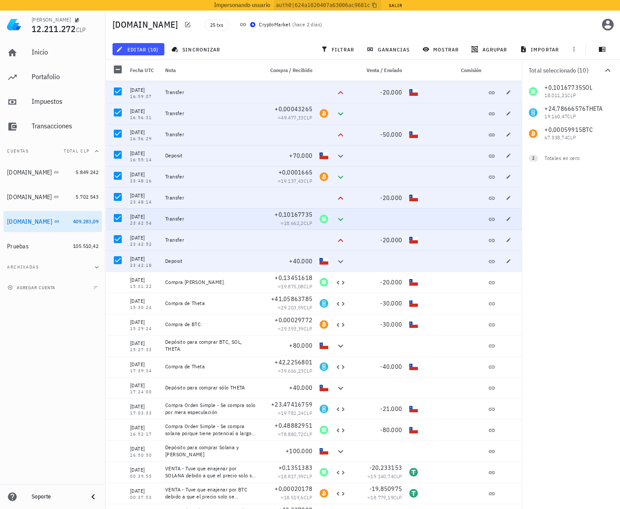
scroll to position [96, 0]
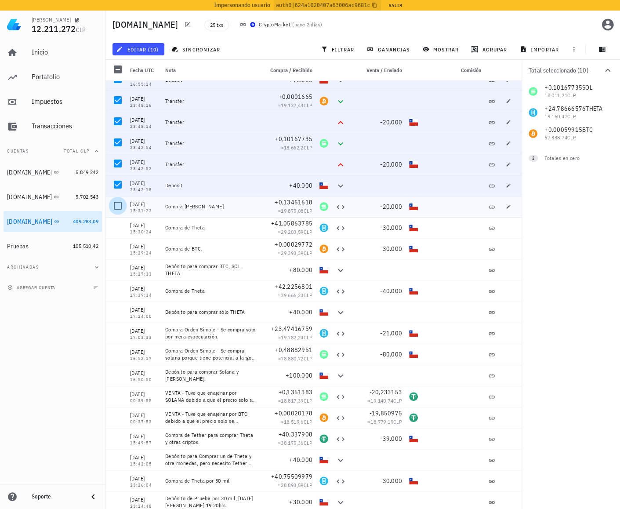
click at [116, 205] on div at bounding box center [117, 205] width 15 height 15
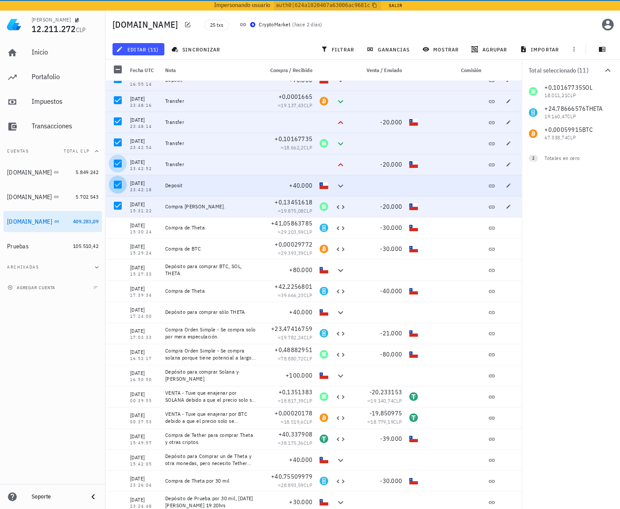
drag, startPoint x: 120, startPoint y: 186, endPoint x: 119, endPoint y: 167, distance: 18.5
click at [120, 186] on div at bounding box center [117, 184] width 15 height 15
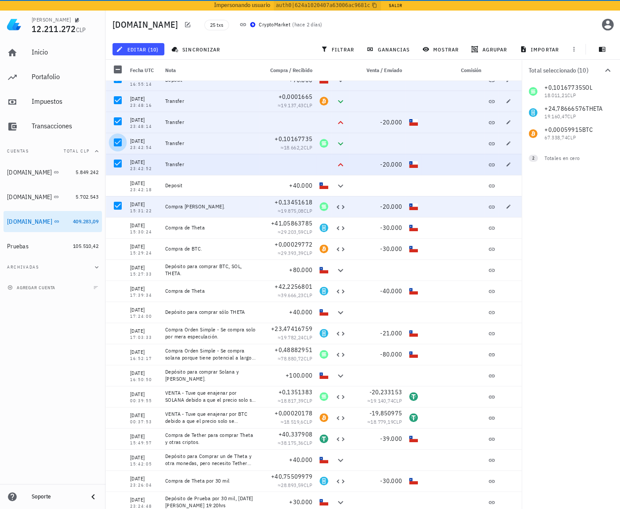
drag, startPoint x: 119, startPoint y: 165, endPoint x: 112, endPoint y: 146, distance: 21.0
click at [119, 164] on div at bounding box center [117, 163] width 15 height 15
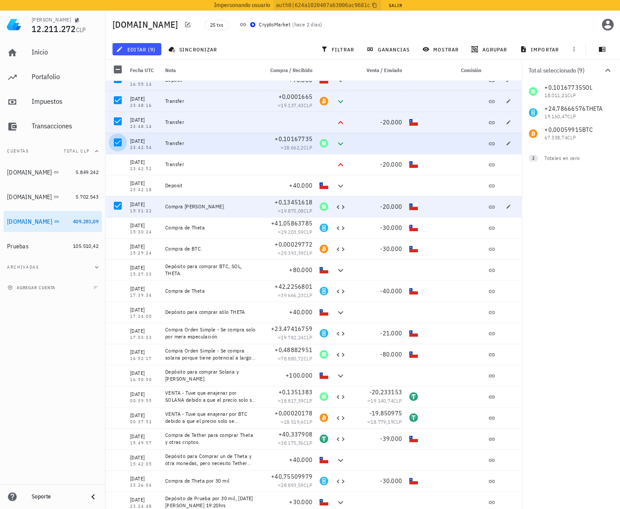
drag, startPoint x: 114, startPoint y: 140, endPoint x: 113, endPoint y: 132, distance: 7.5
click at [114, 138] on div at bounding box center [117, 142] width 15 height 15
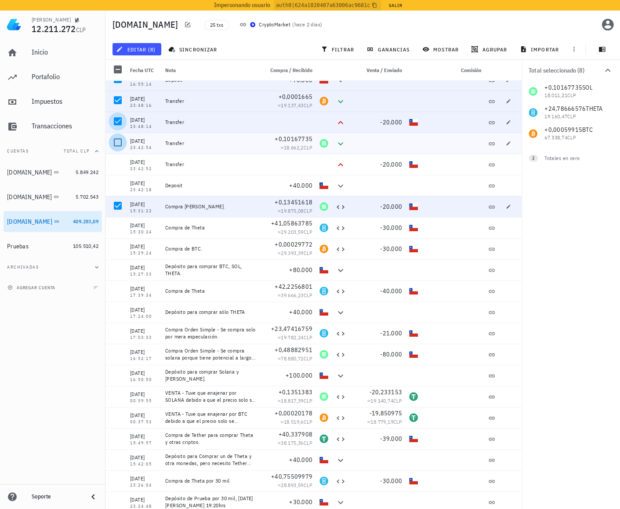
drag, startPoint x: 113, startPoint y: 120, endPoint x: 113, endPoint y: 114, distance: 5.8
click at [113, 115] on div at bounding box center [117, 121] width 15 height 15
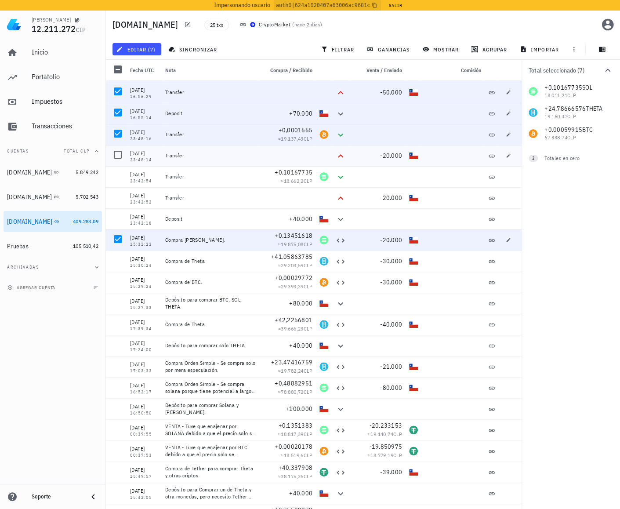
scroll to position [0, 0]
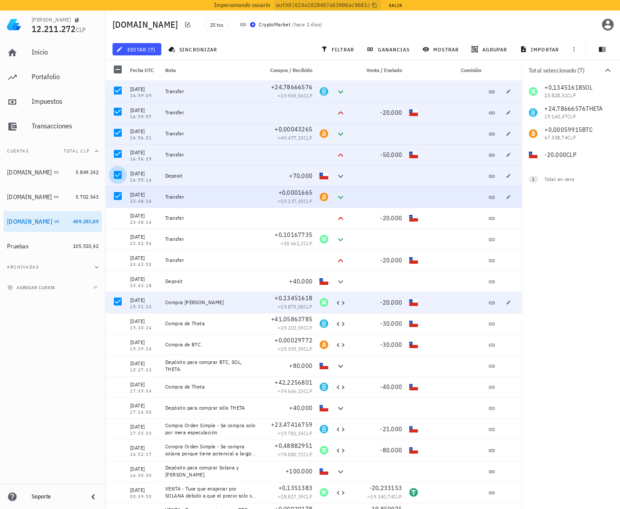
drag, startPoint x: 116, startPoint y: 192, endPoint x: 117, endPoint y: 170, distance: 22.1
click at [116, 191] on div at bounding box center [117, 196] width 15 height 15
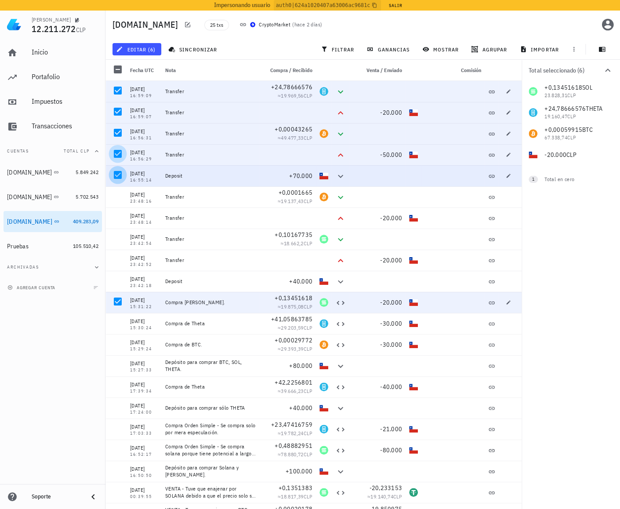
drag, startPoint x: 115, startPoint y: 170, endPoint x: 116, endPoint y: 155, distance: 15.0
click at [114, 166] on div at bounding box center [116, 175] width 21 height 21
click at [115, 154] on div at bounding box center [117, 153] width 15 height 15
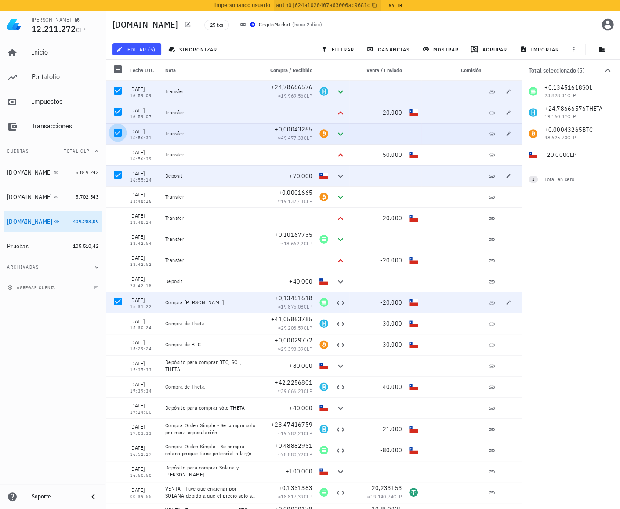
click at [117, 129] on div at bounding box center [117, 132] width 15 height 15
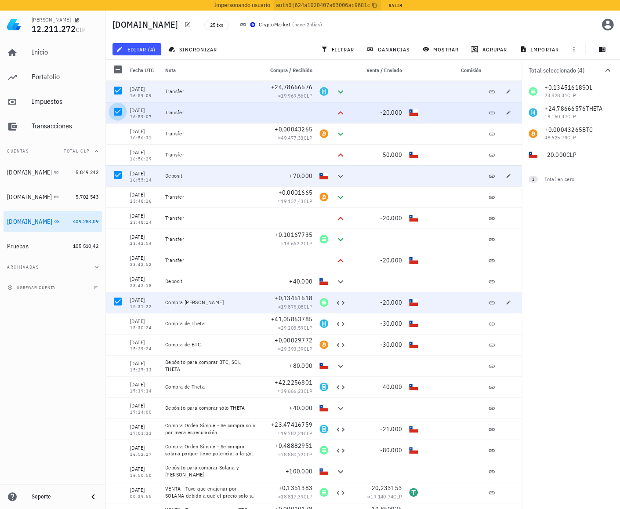
click at [115, 109] on div at bounding box center [117, 111] width 15 height 15
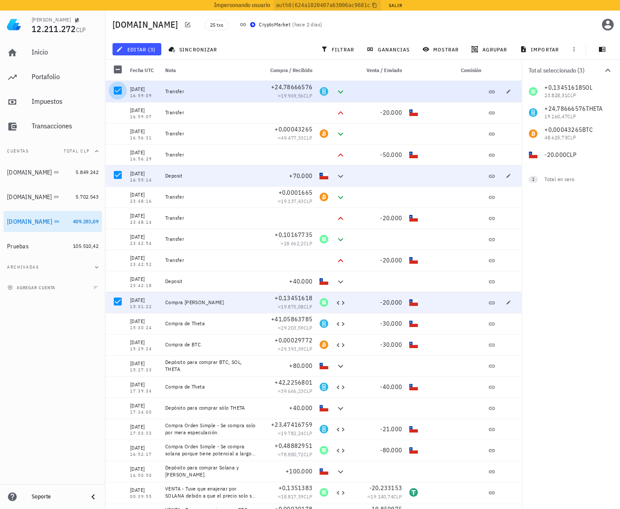
click at [114, 95] on div at bounding box center [117, 90] width 15 height 15
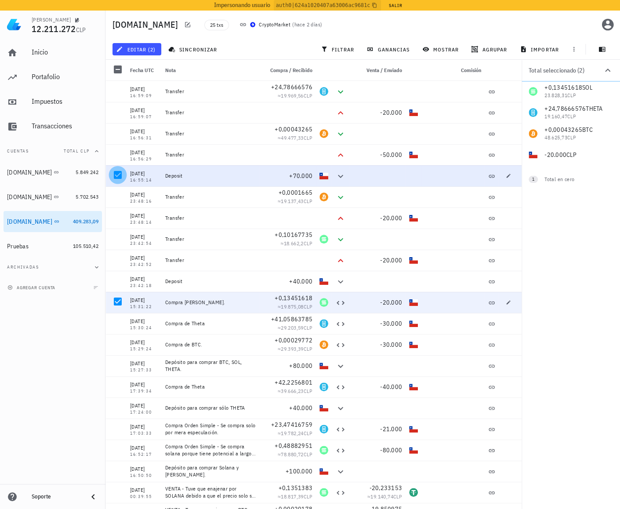
click at [115, 177] on div at bounding box center [117, 174] width 15 height 15
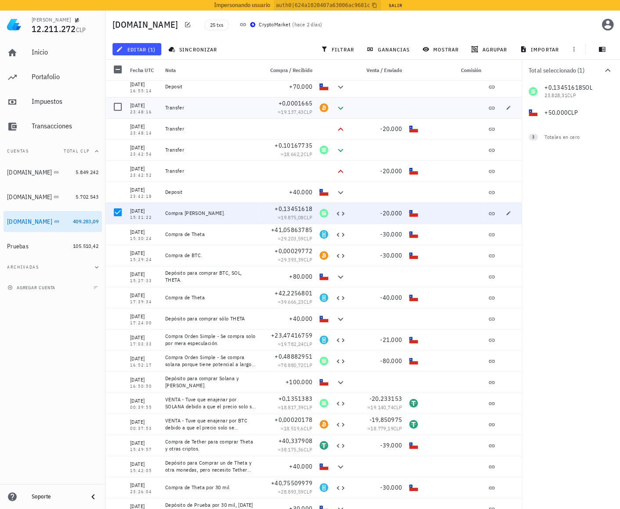
scroll to position [96, 0]
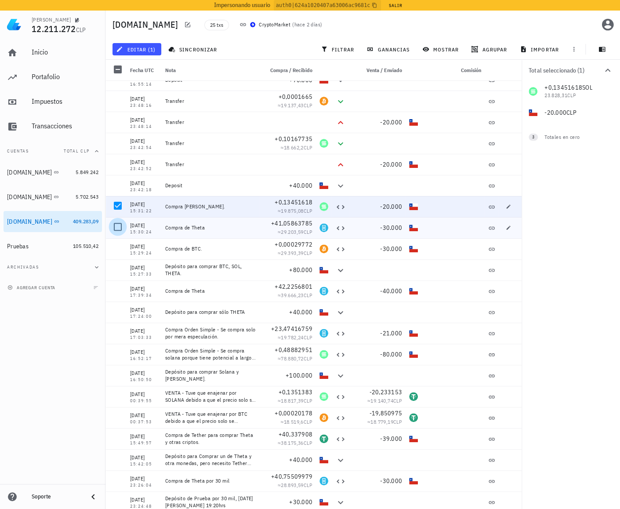
click at [116, 229] on div at bounding box center [117, 226] width 15 height 15
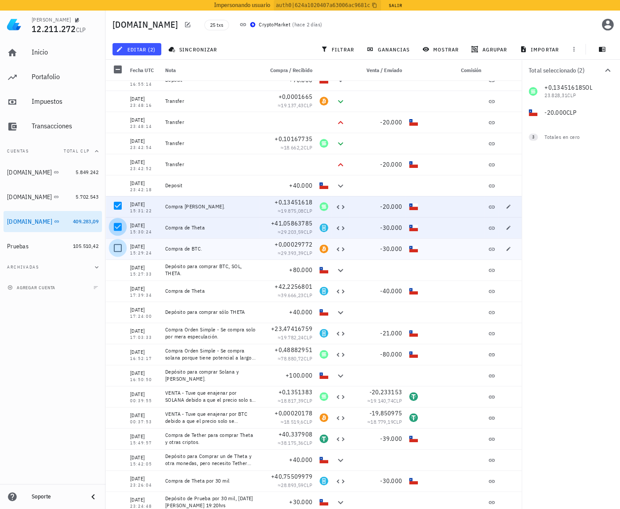
click at [121, 256] on div at bounding box center [116, 248] width 21 height 21
click at [115, 247] on div at bounding box center [117, 247] width 15 height 15
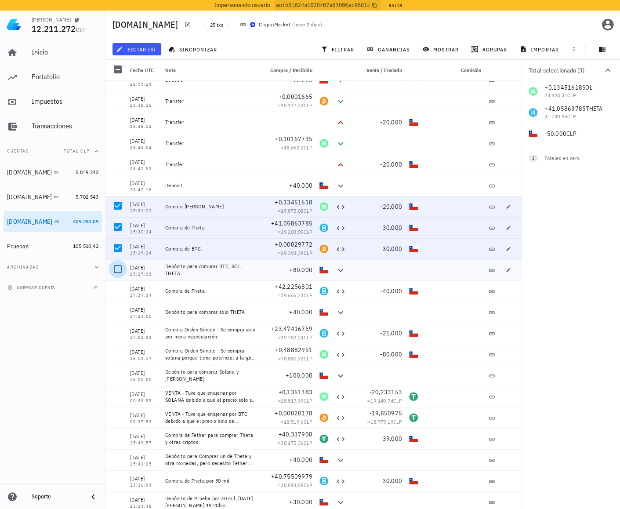
click at [118, 269] on div at bounding box center [117, 269] width 15 height 15
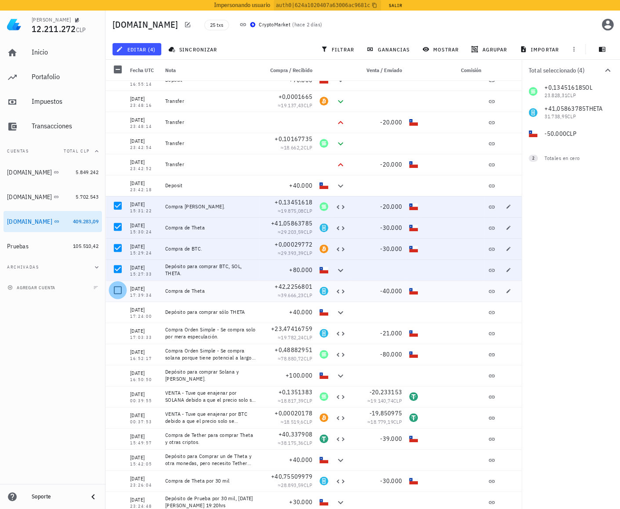
drag, startPoint x: 117, startPoint y: 288, endPoint x: 118, endPoint y: 301, distance: 13.2
click at [117, 288] on div at bounding box center [117, 290] width 15 height 15
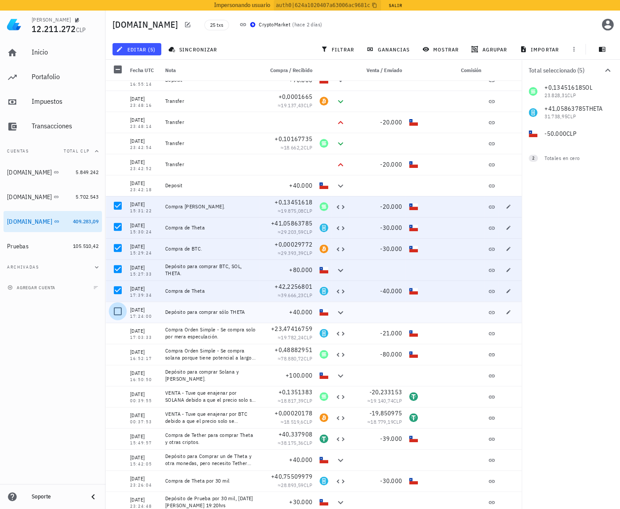
click at [116, 308] on div at bounding box center [117, 311] width 15 height 15
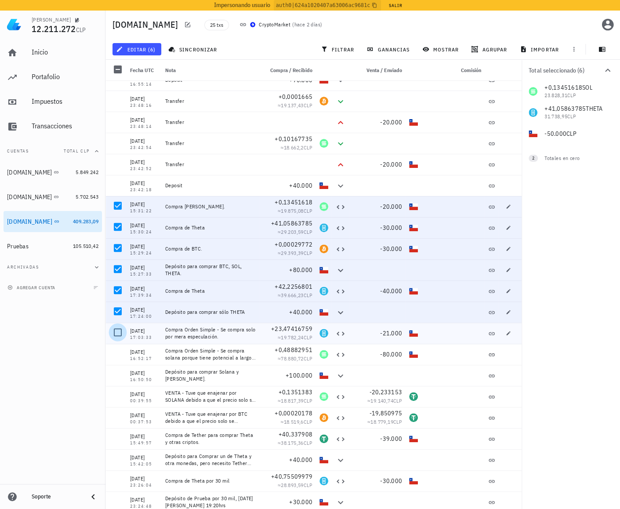
click at [118, 332] on div at bounding box center [117, 332] width 15 height 15
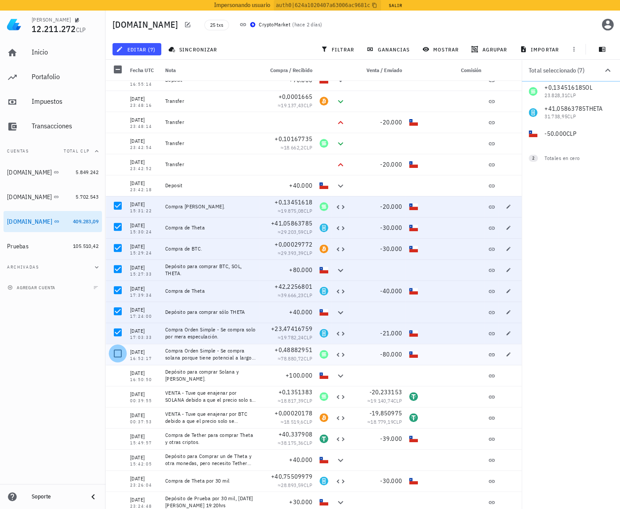
click at [118, 354] on div at bounding box center [117, 353] width 15 height 15
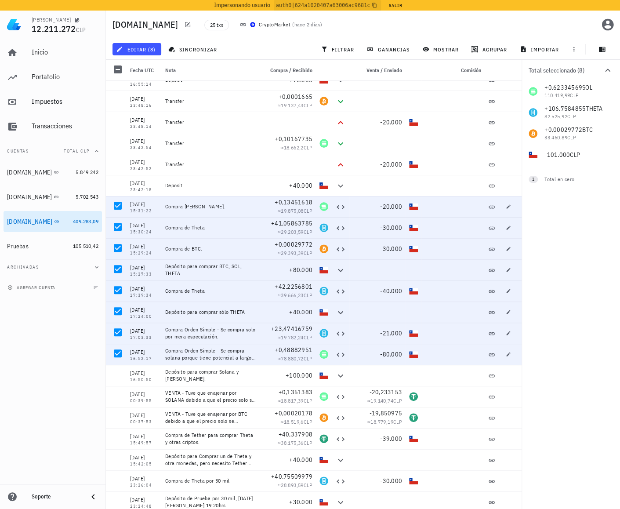
click at [77, 349] on div "Inicio Portafolio Impuestos Transacciones Cuentas Total CLP Buda.com 5.849.242 …" at bounding box center [53, 261] width 106 height 445
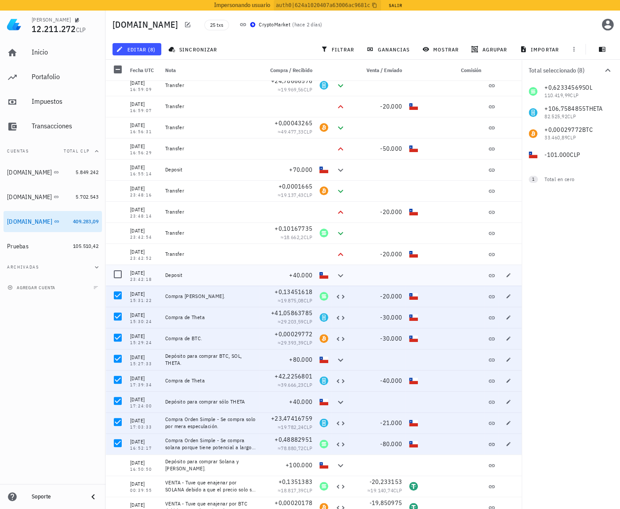
scroll to position [0, 0]
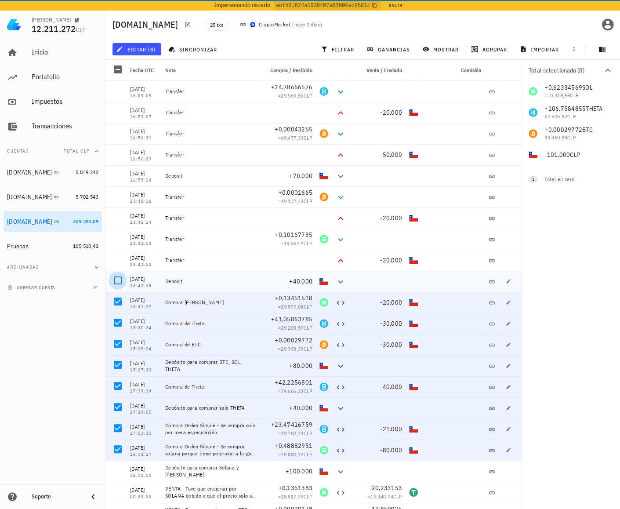
click at [114, 277] on div at bounding box center [117, 280] width 15 height 15
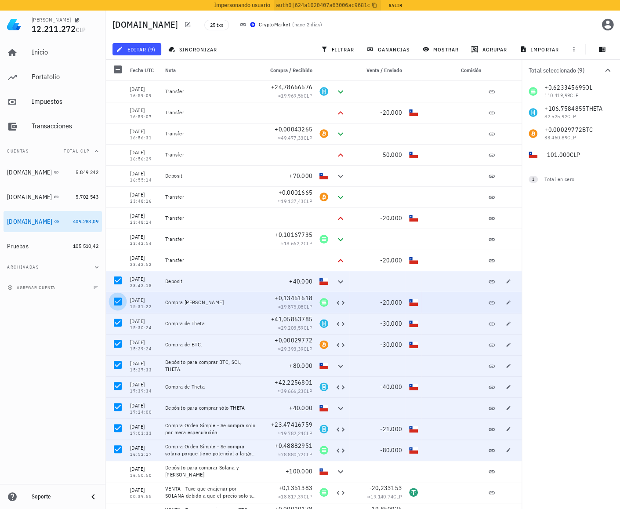
click at [114, 300] on div at bounding box center [117, 301] width 15 height 15
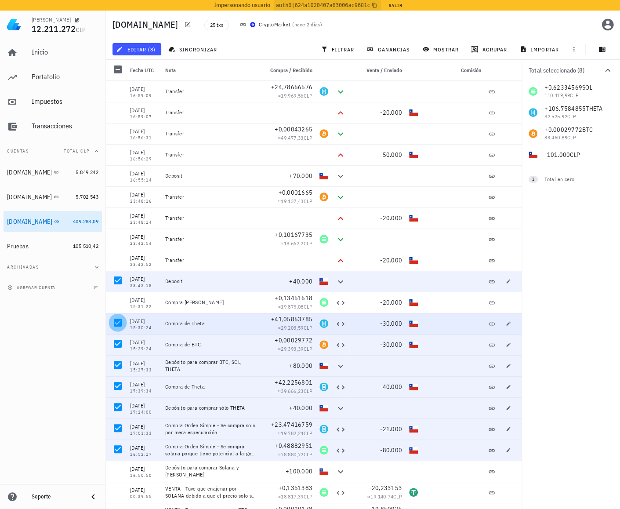
click at [116, 327] on div at bounding box center [117, 322] width 15 height 15
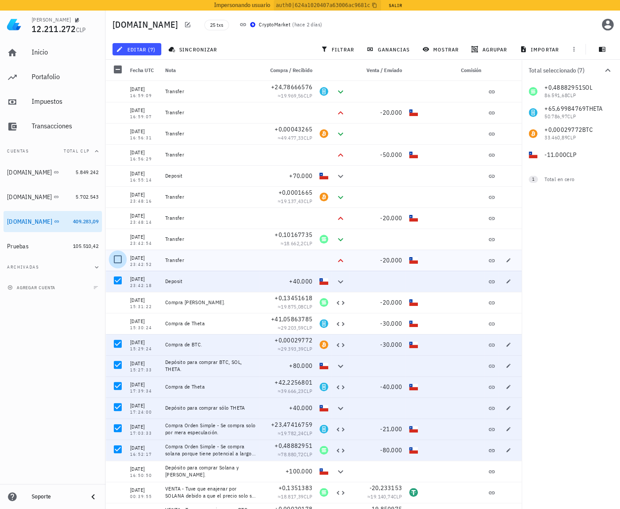
click at [118, 257] on div at bounding box center [117, 259] width 15 height 15
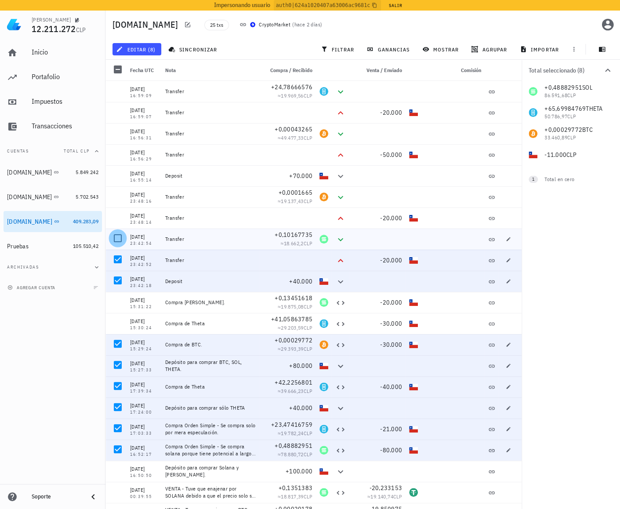
click at [117, 235] on div at bounding box center [117, 238] width 15 height 15
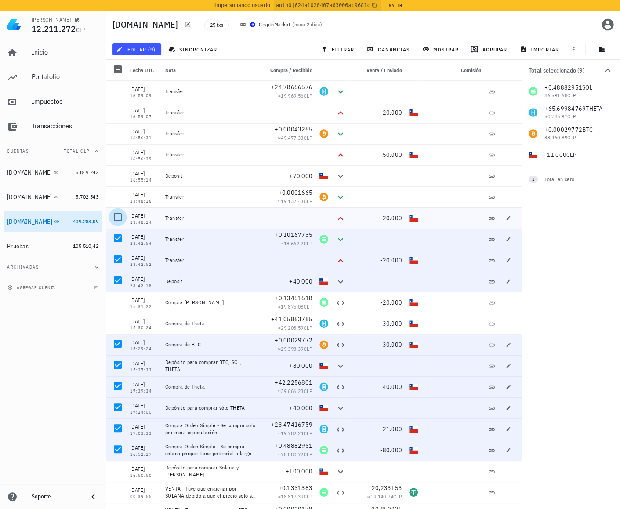
click at [112, 213] on div at bounding box center [117, 217] width 15 height 15
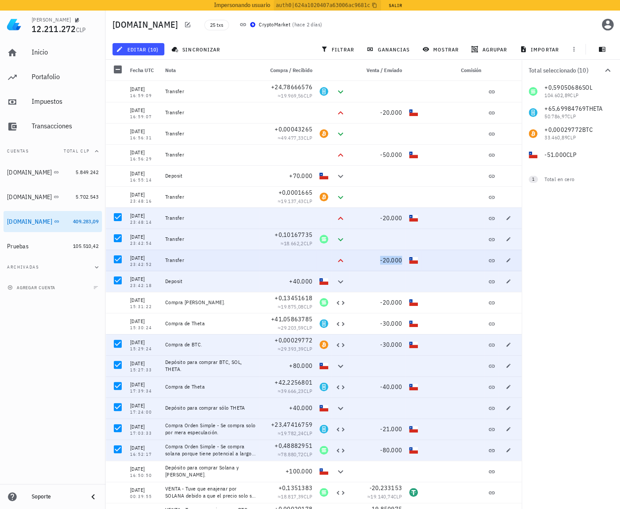
drag, startPoint x: 329, startPoint y: 260, endPoint x: 401, endPoint y: 262, distance: 71.7
click at [401, 262] on div "13/08/2025 23:42:52 Transfer -20.000" at bounding box center [314, 260] width 416 height 21
click at [365, 262] on div "-20.000" at bounding box center [377, 260] width 49 height 9
click at [343, 258] on div at bounding box center [341, 260] width 18 height 21
click at [65, 221] on icon "button" at bounding box center [66, 221] width 4 height 4
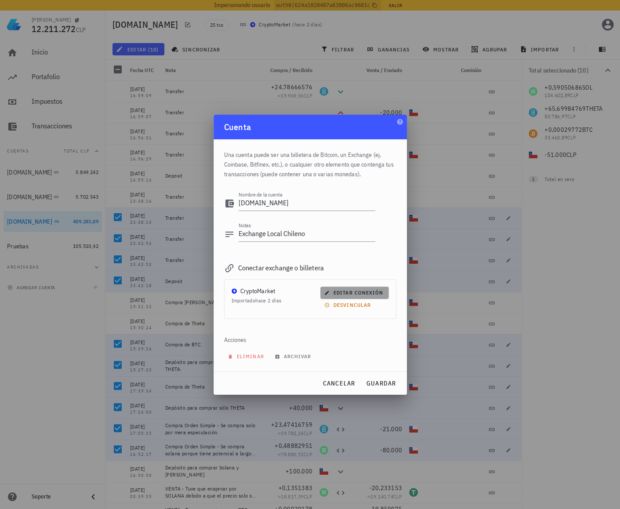
click at [351, 293] on span "editar conexión" at bounding box center [354, 292] width 57 height 7
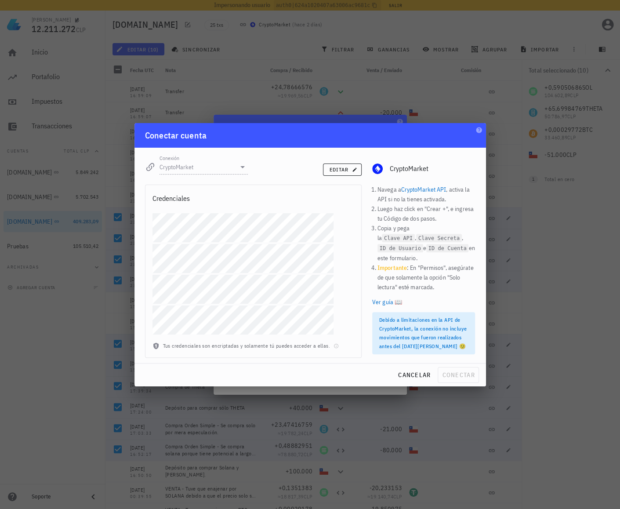
click at [383, 297] on link "Ver guía 📖" at bounding box center [423, 302] width 103 height 10
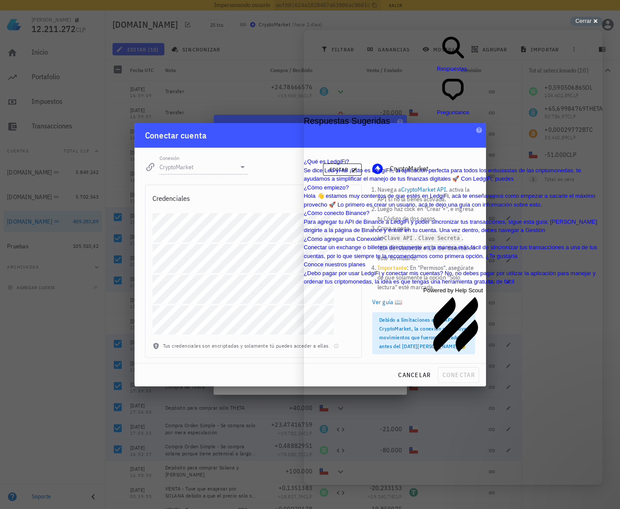
scroll to position [33, 0]
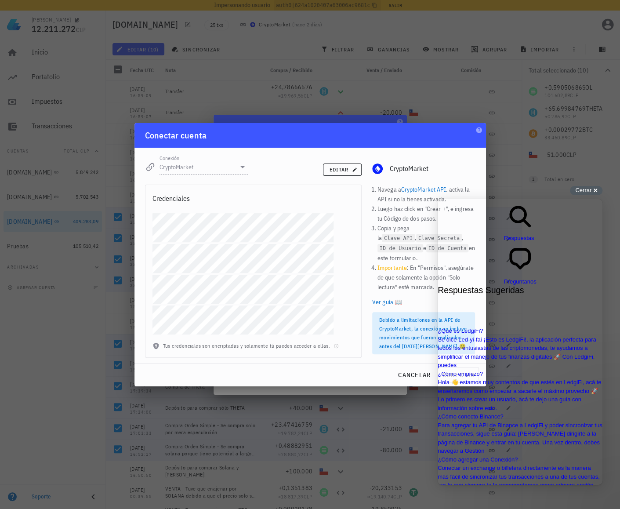
scroll to position [0, 0]
click at [586, 190] on span "Cerrar" at bounding box center [583, 190] width 16 height 7
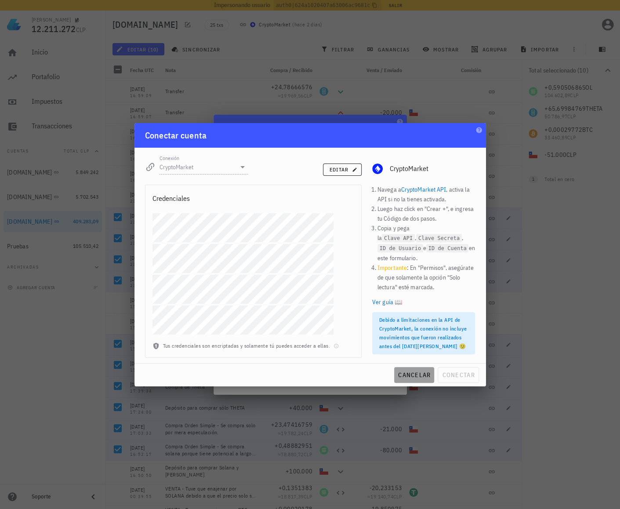
click at [411, 375] on span "cancelar" at bounding box center [414, 375] width 33 height 8
